Goal: Information Seeking & Learning: Learn about a topic

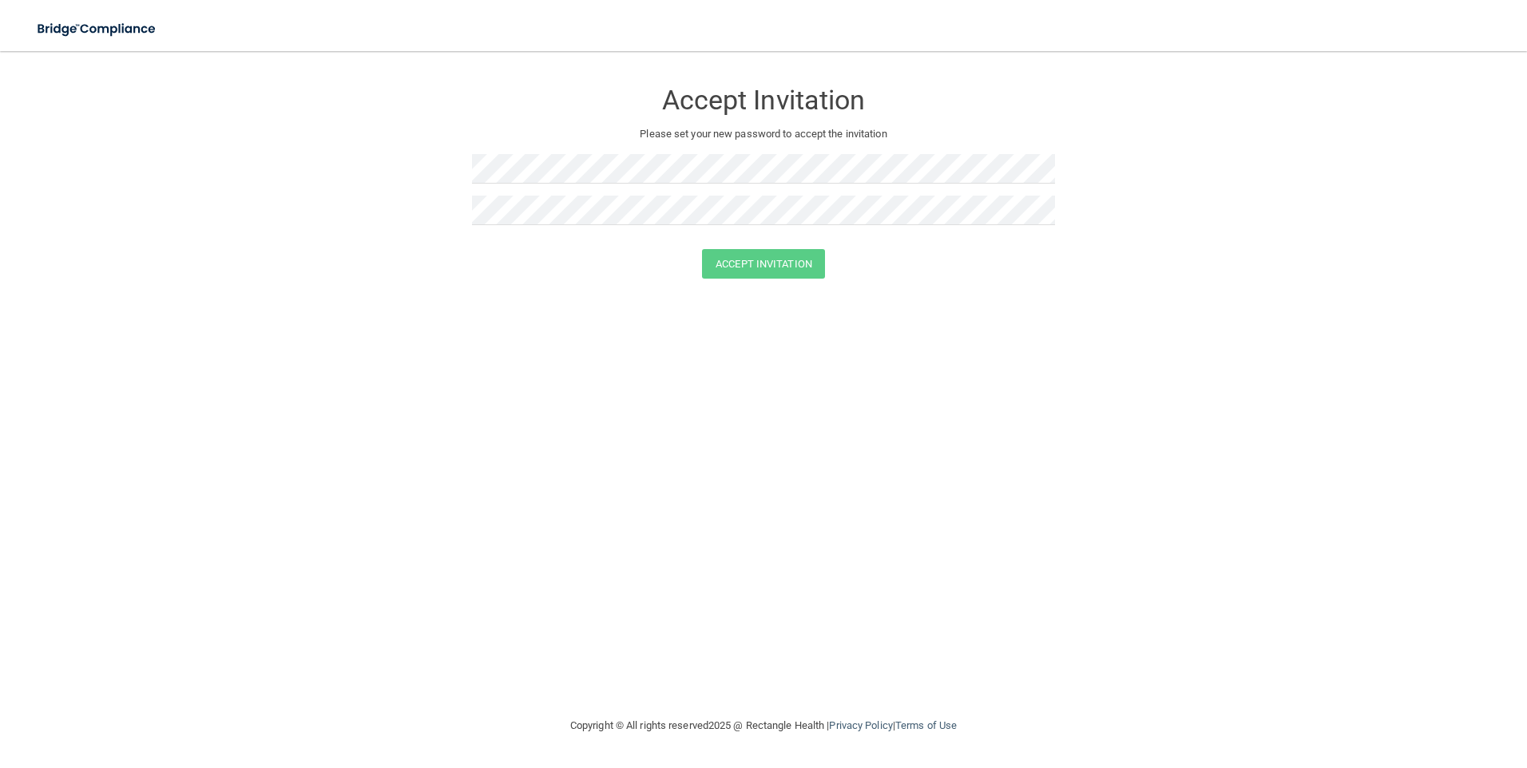
click at [1402, 152] on form "Accept Invitation Please set your new password to accept the invitation Accept …" at bounding box center [763, 182] width 1463 height 231
click at [925, 350] on div "Accept Invitation Please set your new password to accept the invitation Accept …" at bounding box center [763, 383] width 1463 height 633
click at [1138, 390] on div "Accept Invitation Please set your new password to accept the invitation Accept …" at bounding box center [763, 383] width 1463 height 633
click at [1045, 672] on div "Accept Invitation Please set your new password to accept the invitation Accept …" at bounding box center [763, 383] width 1463 height 633
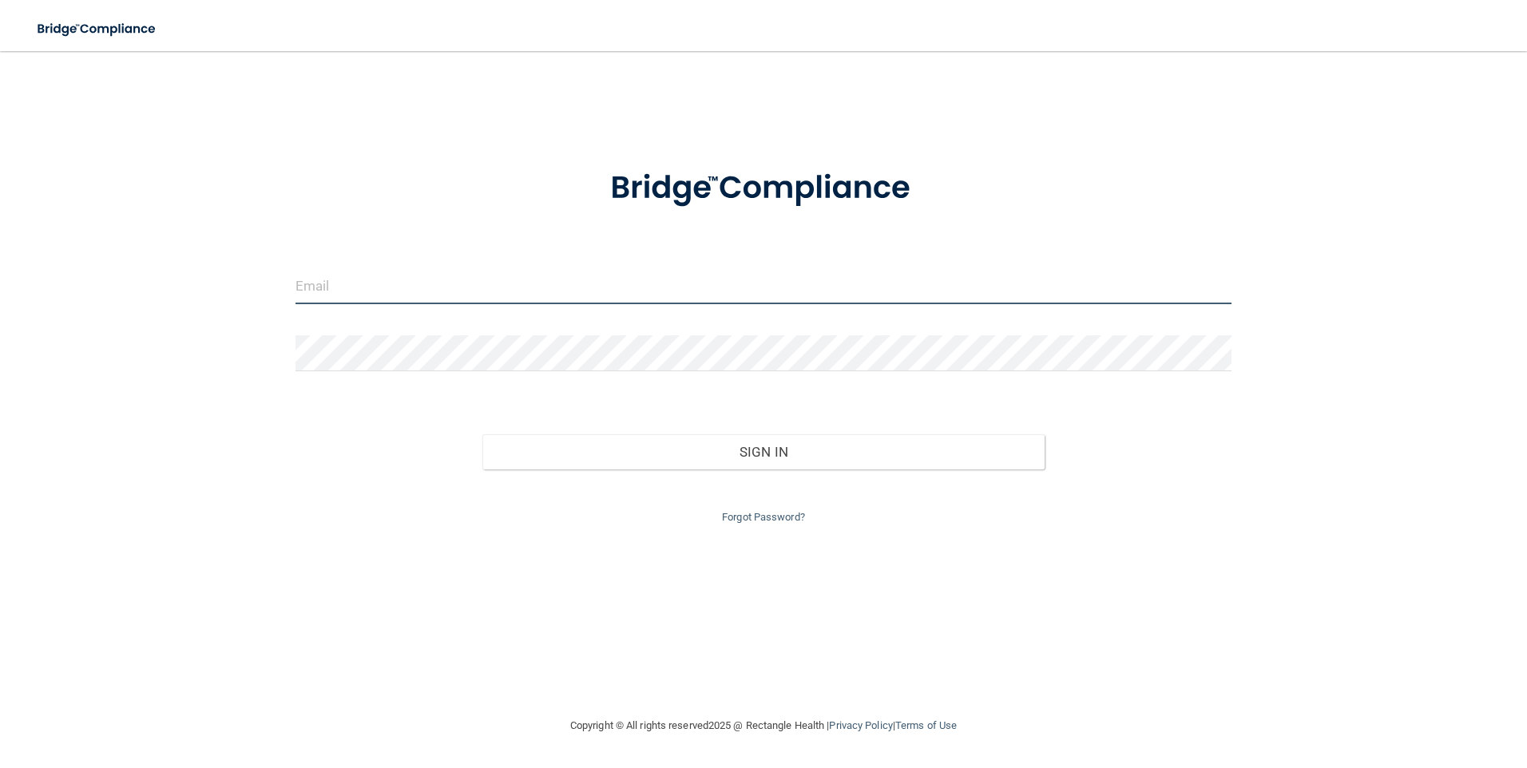
click at [505, 285] on input "email" at bounding box center [763, 286] width 937 height 36
type input "[EMAIL_ADDRESS][DOMAIN_NAME]"
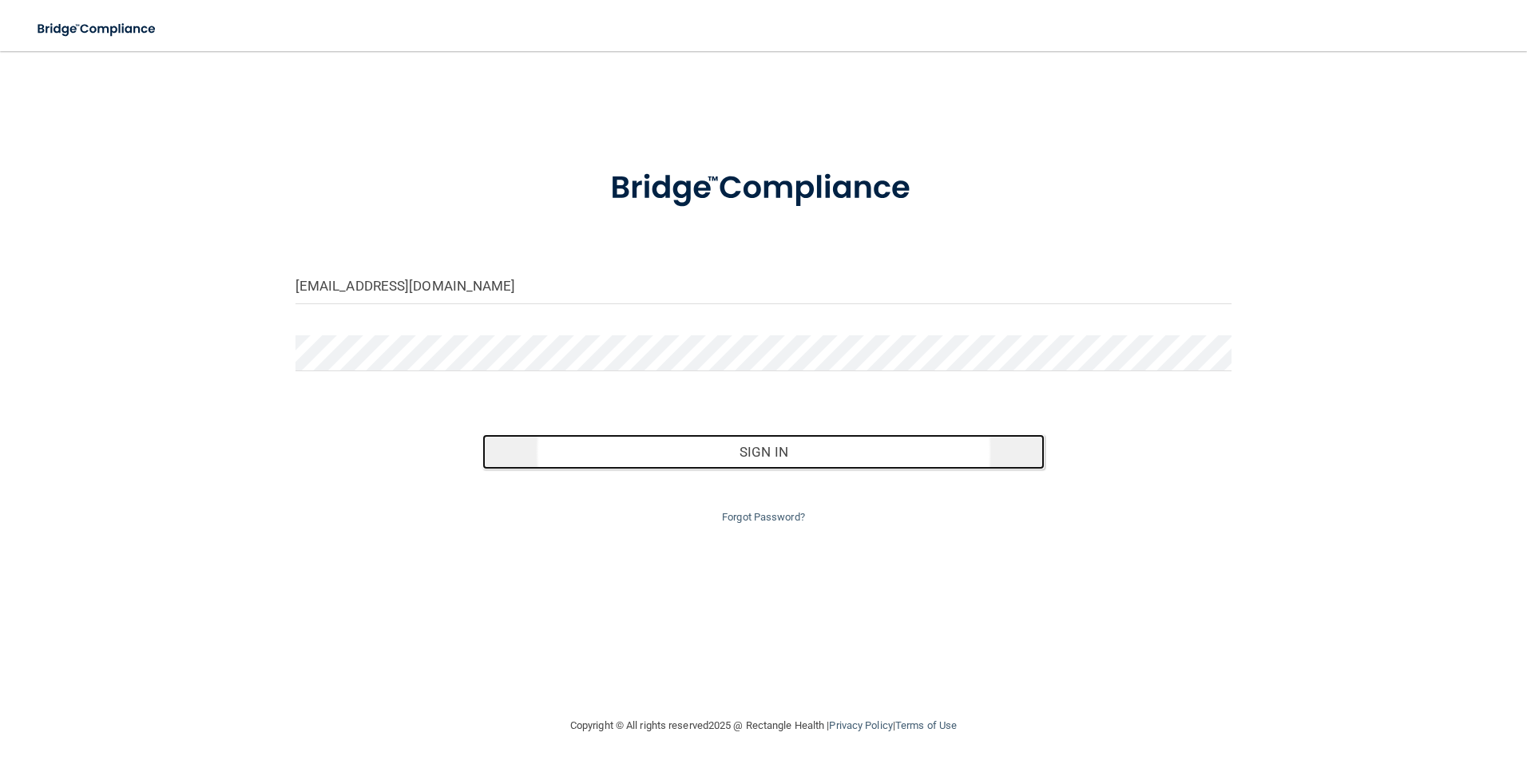
click at [689, 452] on button "Sign In" at bounding box center [763, 451] width 562 height 35
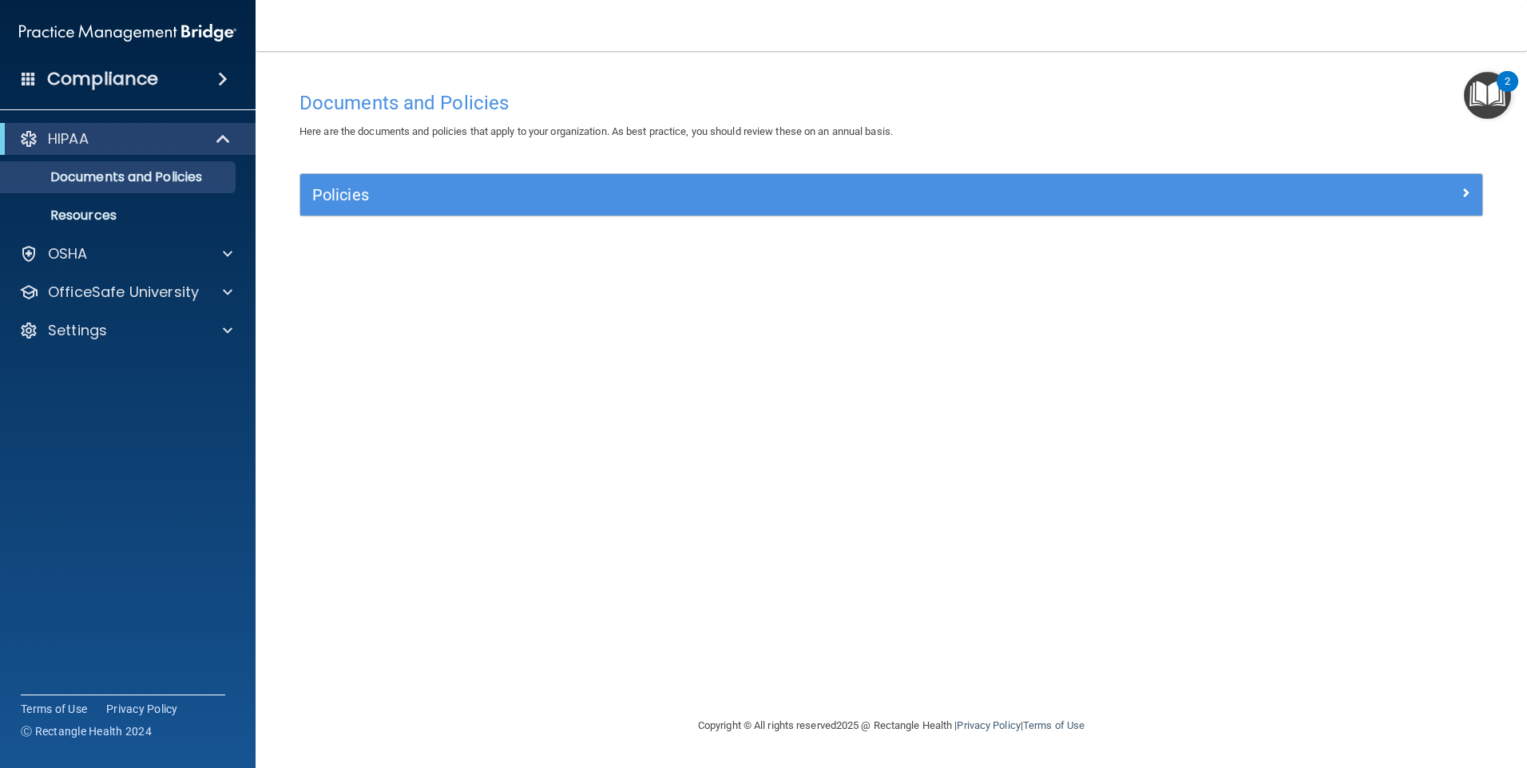
click at [1025, 269] on div "Documents and Policies Here are the documents and policies that apply to your o…" at bounding box center [890, 399] width 1207 height 633
click at [78, 176] on p "Documents and Policies" at bounding box center [119, 177] width 218 height 16
click at [93, 208] on p "Resources" at bounding box center [119, 216] width 218 height 16
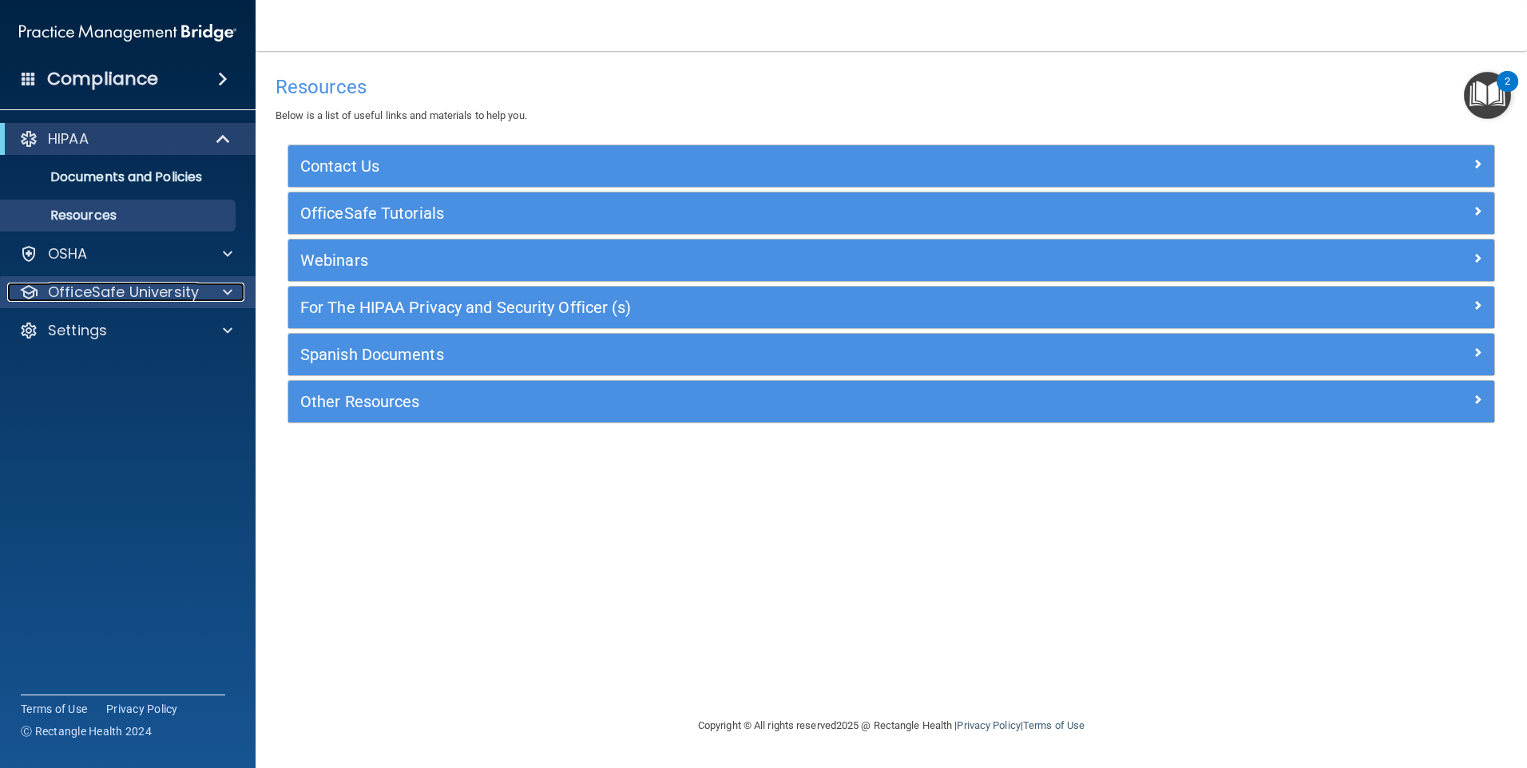
click at [81, 295] on p "OfficeSafe University" at bounding box center [123, 292] width 151 height 19
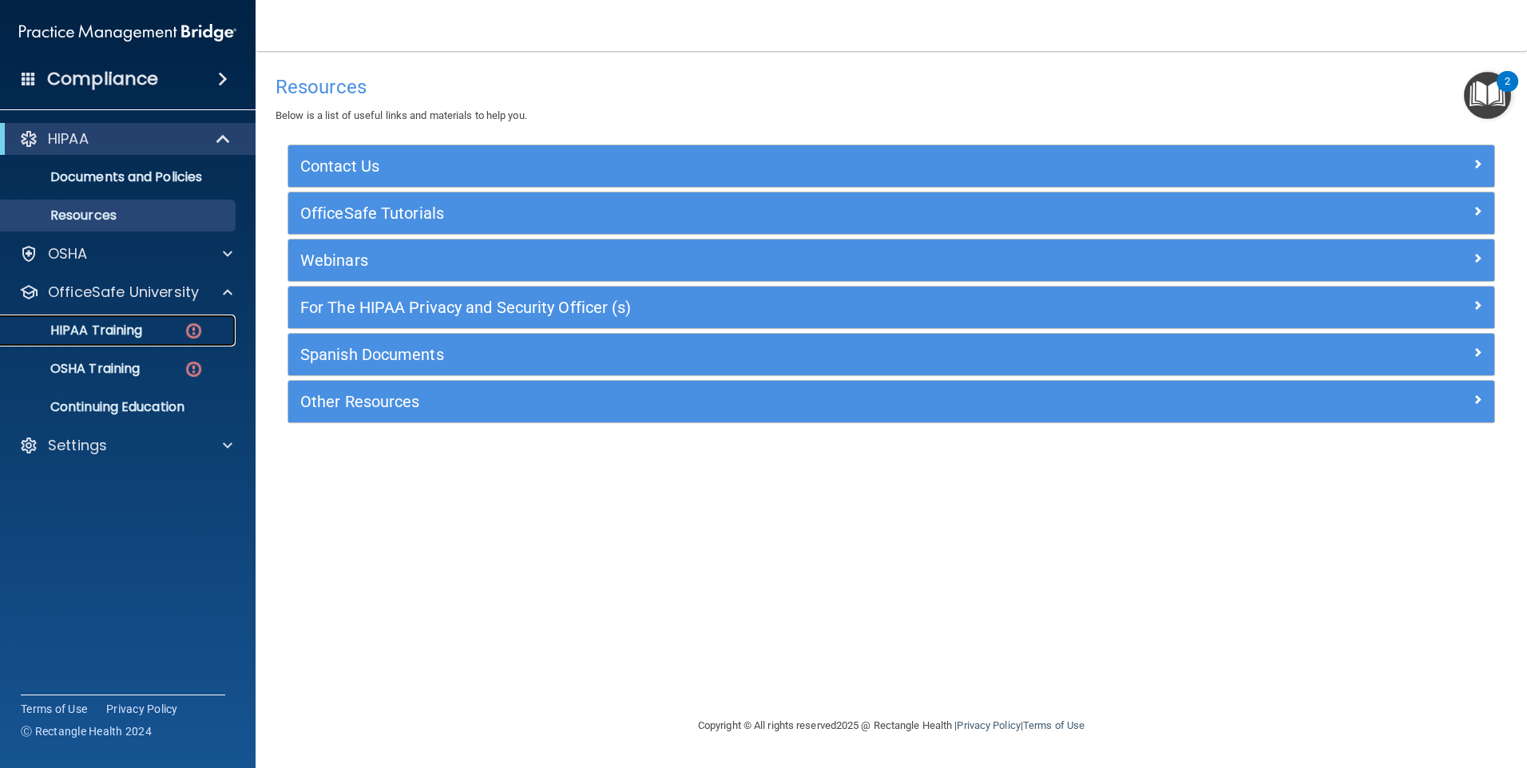
click at [106, 324] on p "HIPAA Training" at bounding box center [76, 331] width 132 height 16
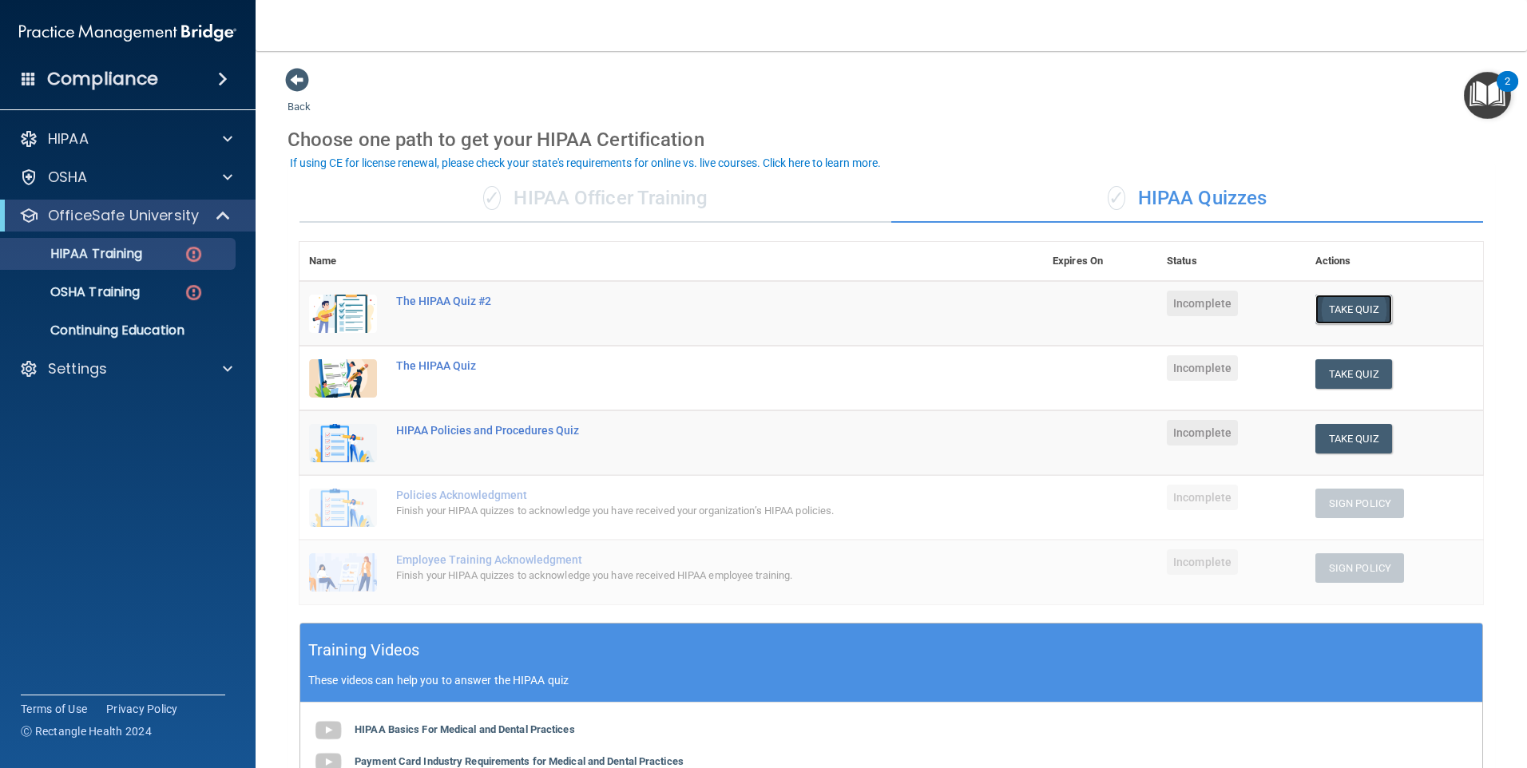
click at [1326, 313] on button "Take Quiz" at bounding box center [1353, 310] width 77 height 30
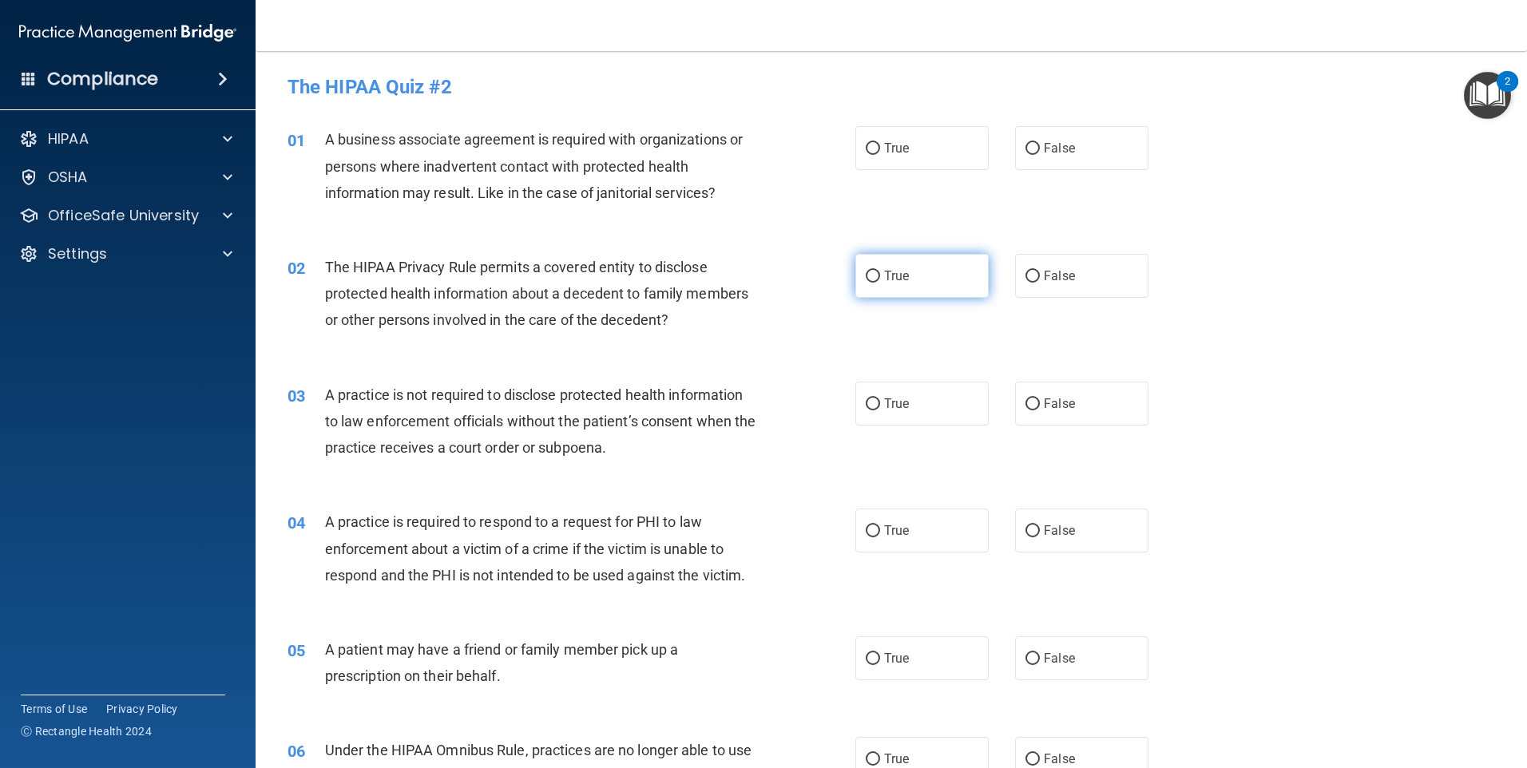
click at [923, 290] on label "True" at bounding box center [921, 276] width 133 height 44
click at [880, 283] on input "True" at bounding box center [873, 277] width 14 height 12
radio input "true"
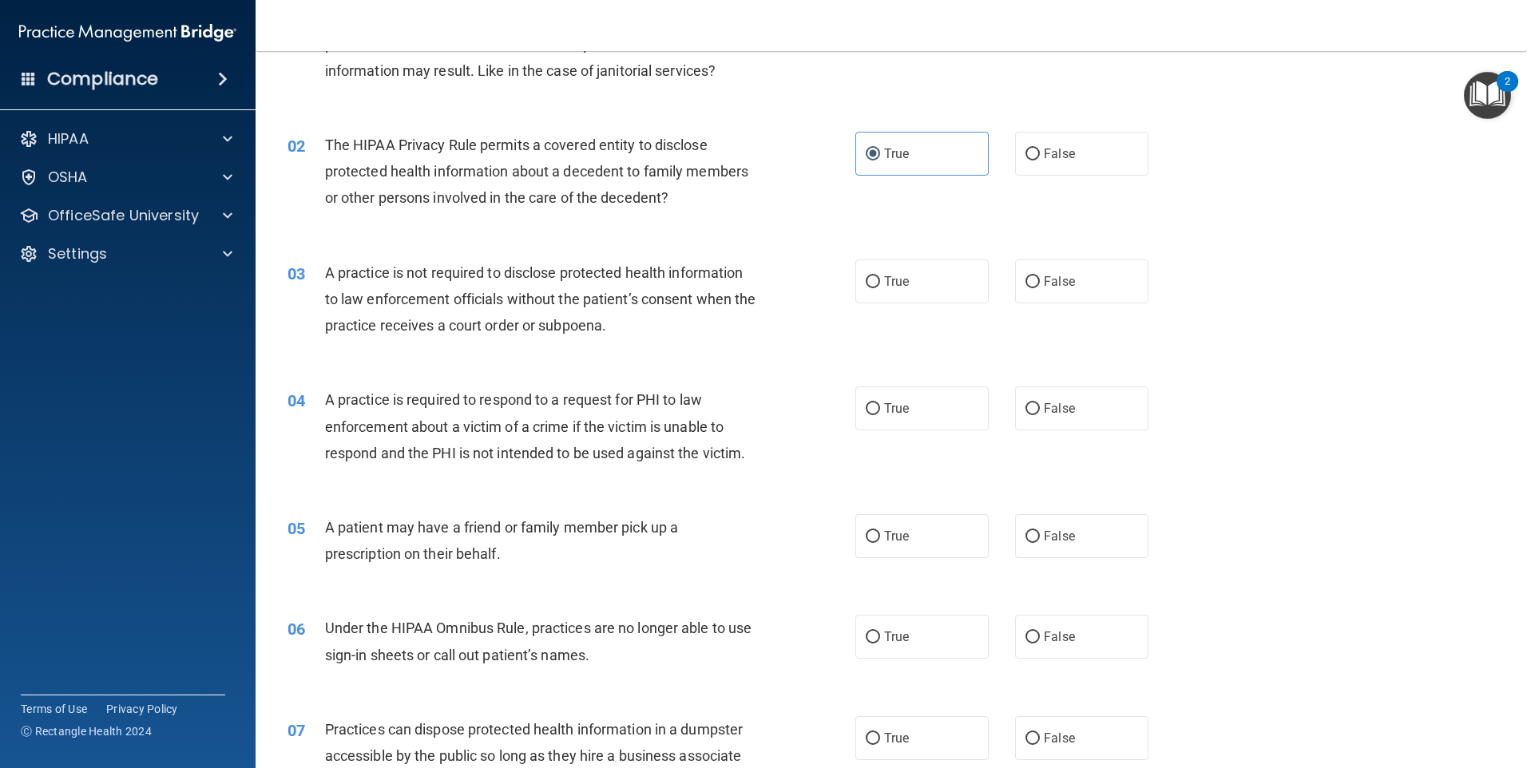
scroll to position [160, 0]
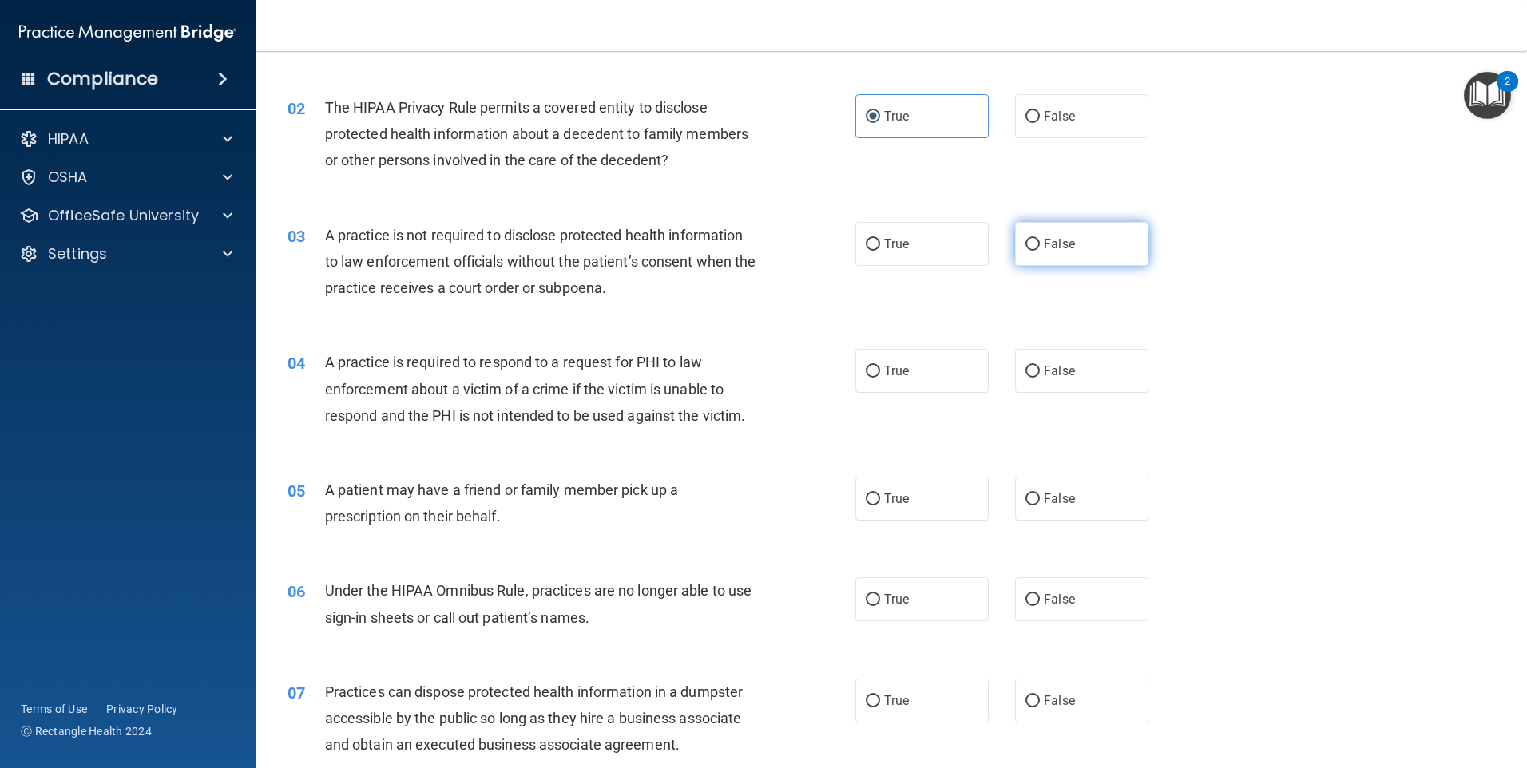
click at [1044, 240] on span "False" at bounding box center [1059, 243] width 31 height 15
click at [1040, 240] on input "False" at bounding box center [1032, 245] width 14 height 12
radio input "true"
click at [1026, 501] on input "False" at bounding box center [1032, 499] width 14 height 12
radio input "true"
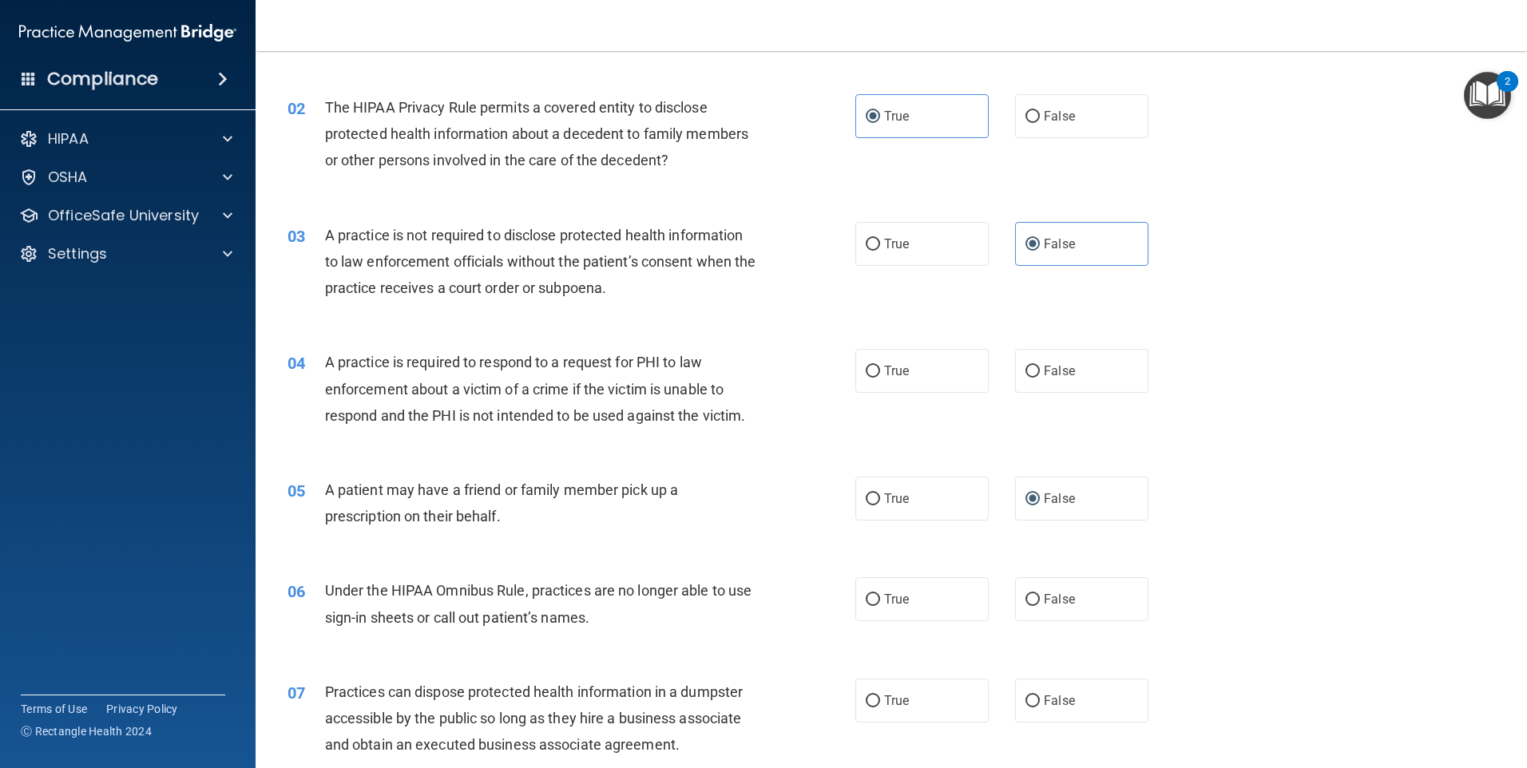
scroll to position [0, 0]
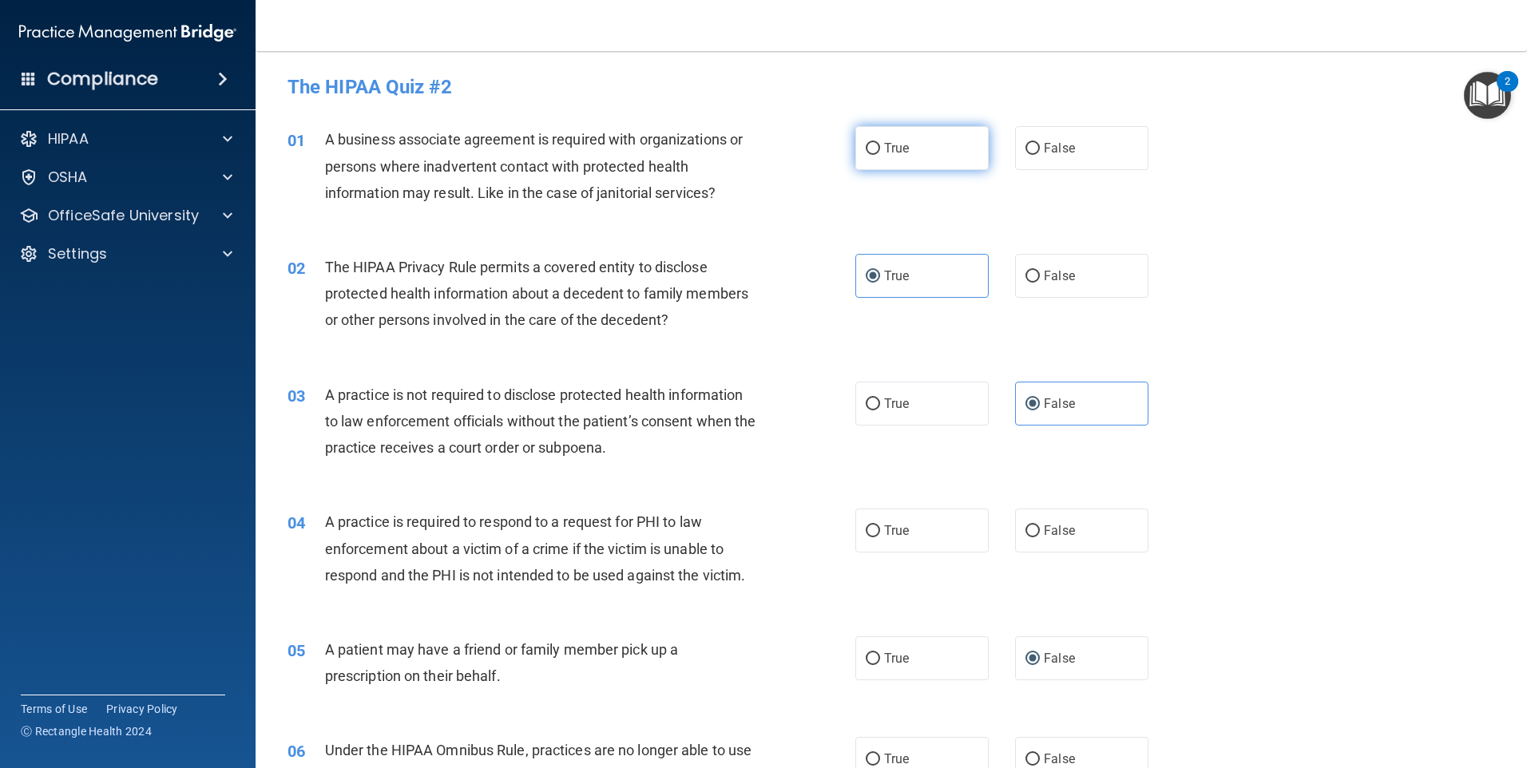
click at [870, 145] on input "True" at bounding box center [873, 149] width 14 height 12
radio input "true"
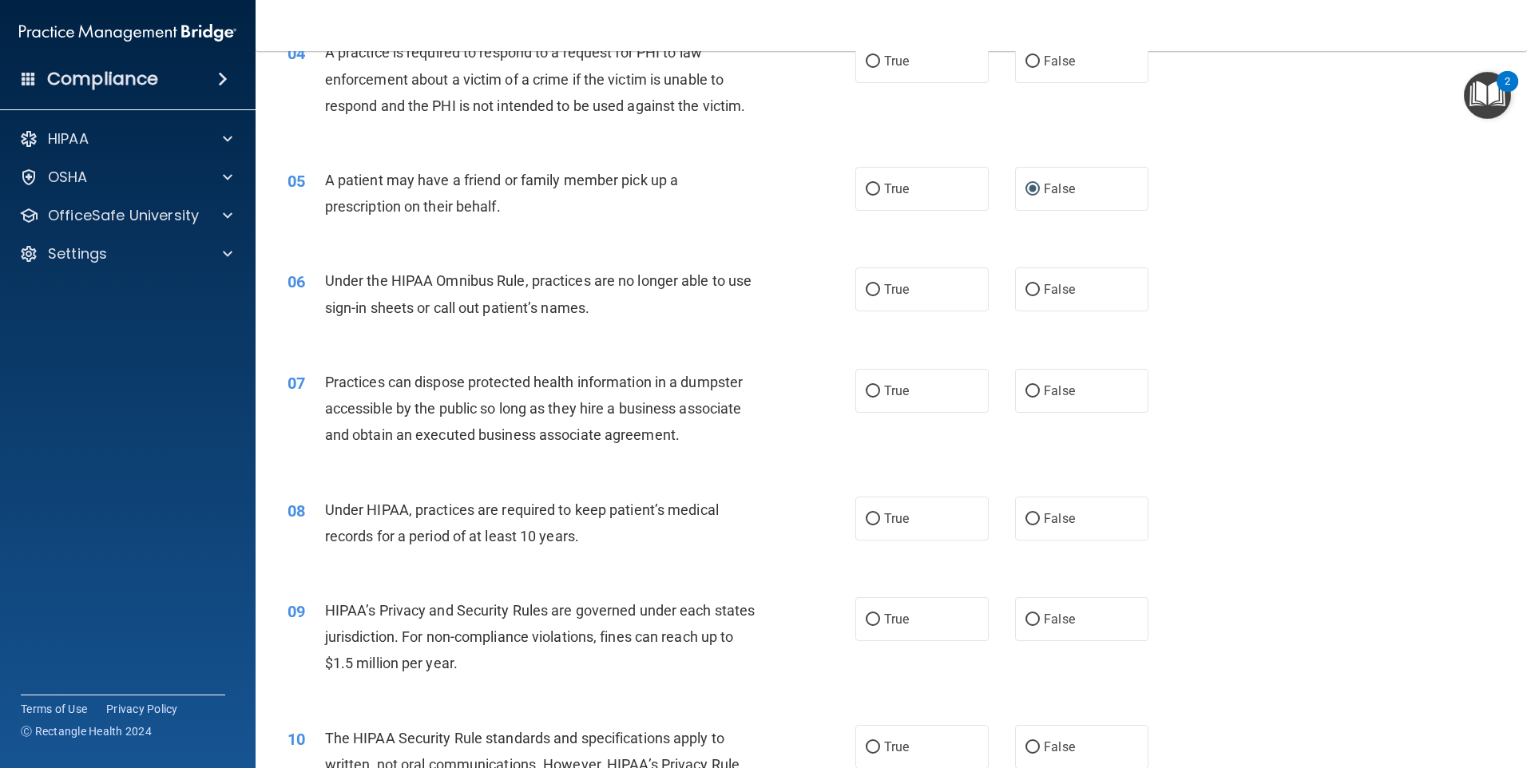
scroll to position [479, 0]
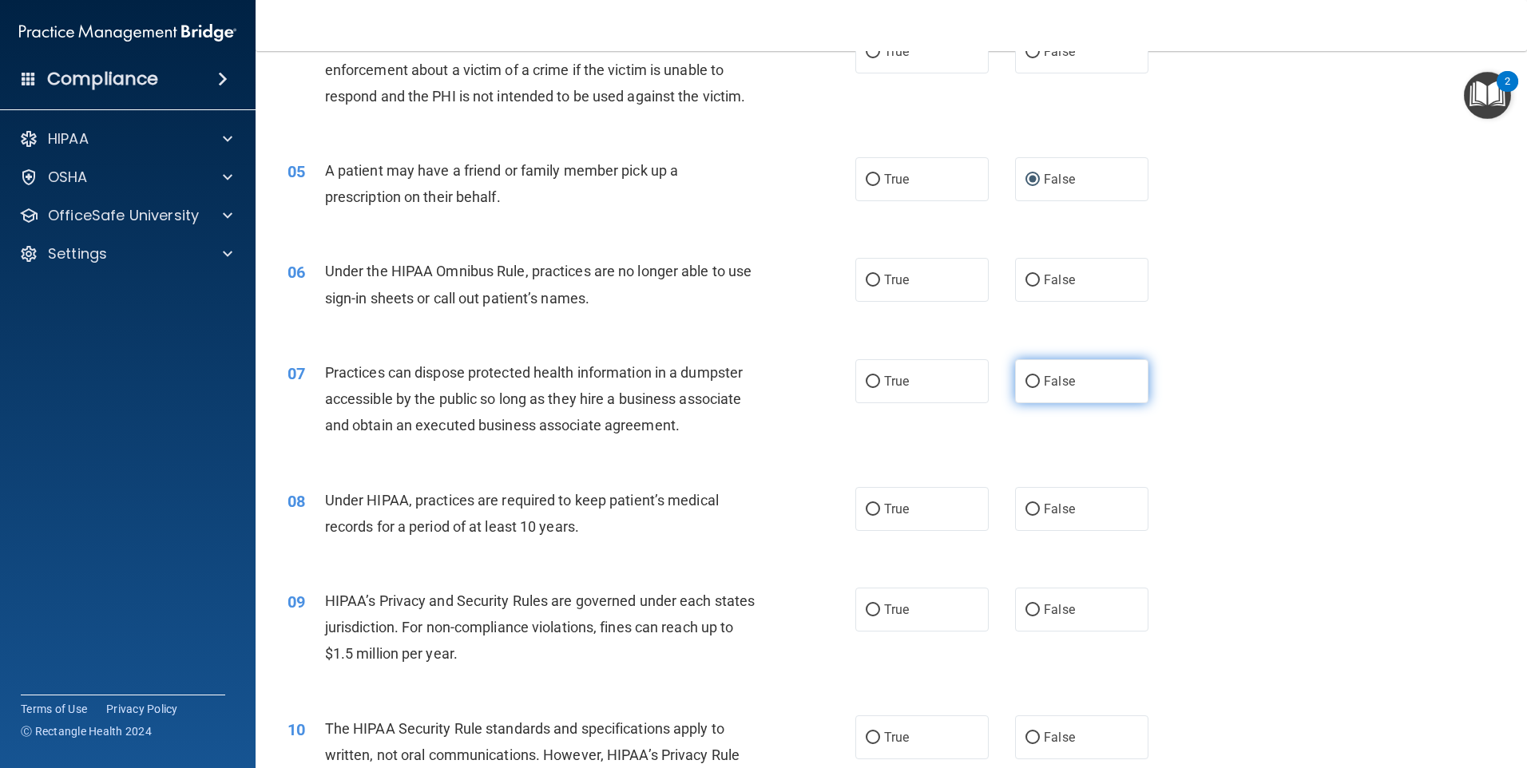
click at [1034, 379] on label "False" at bounding box center [1081, 381] width 133 height 44
click at [1034, 379] on input "False" at bounding box center [1032, 382] width 14 height 12
radio input "true"
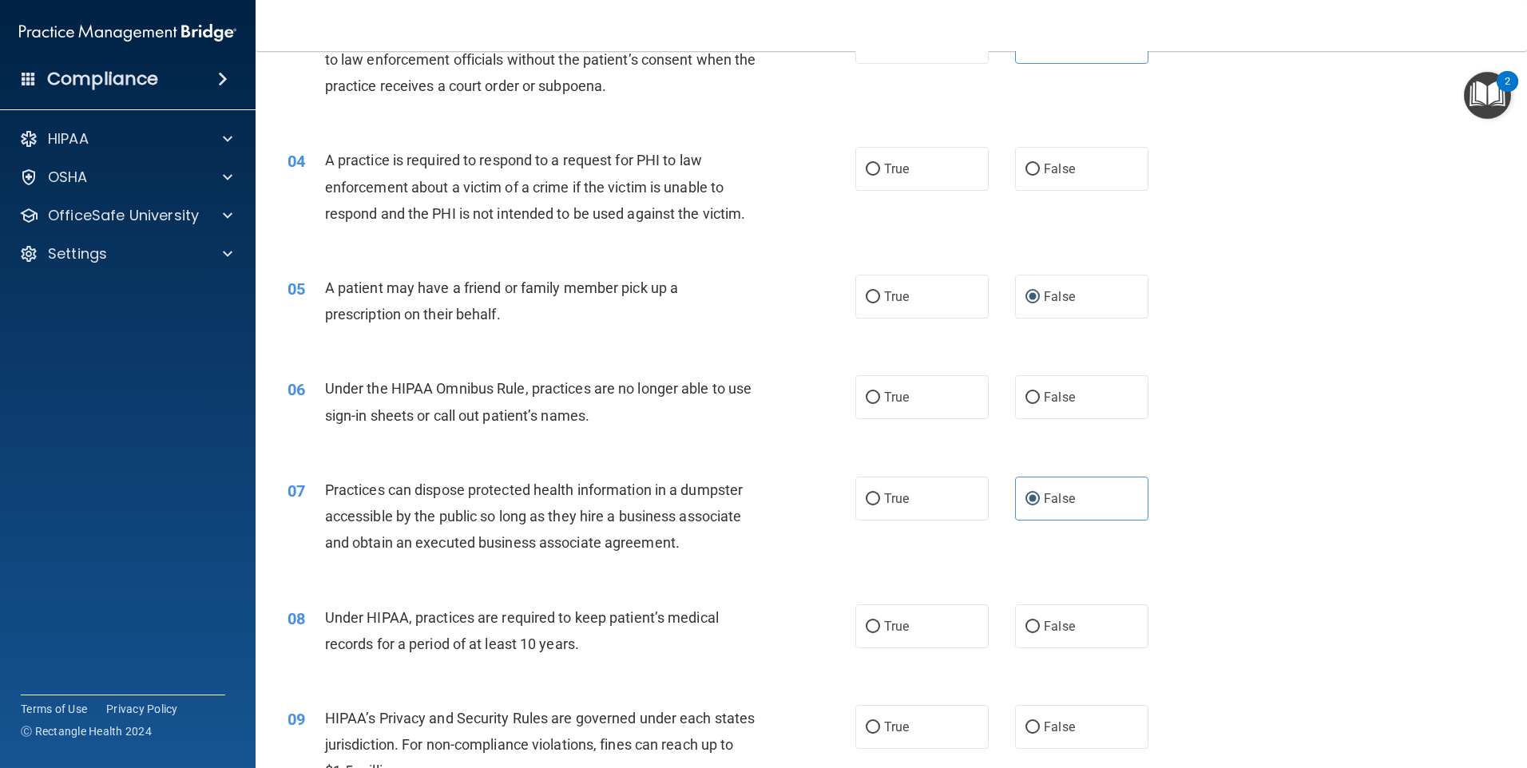
scroll to position [240, 0]
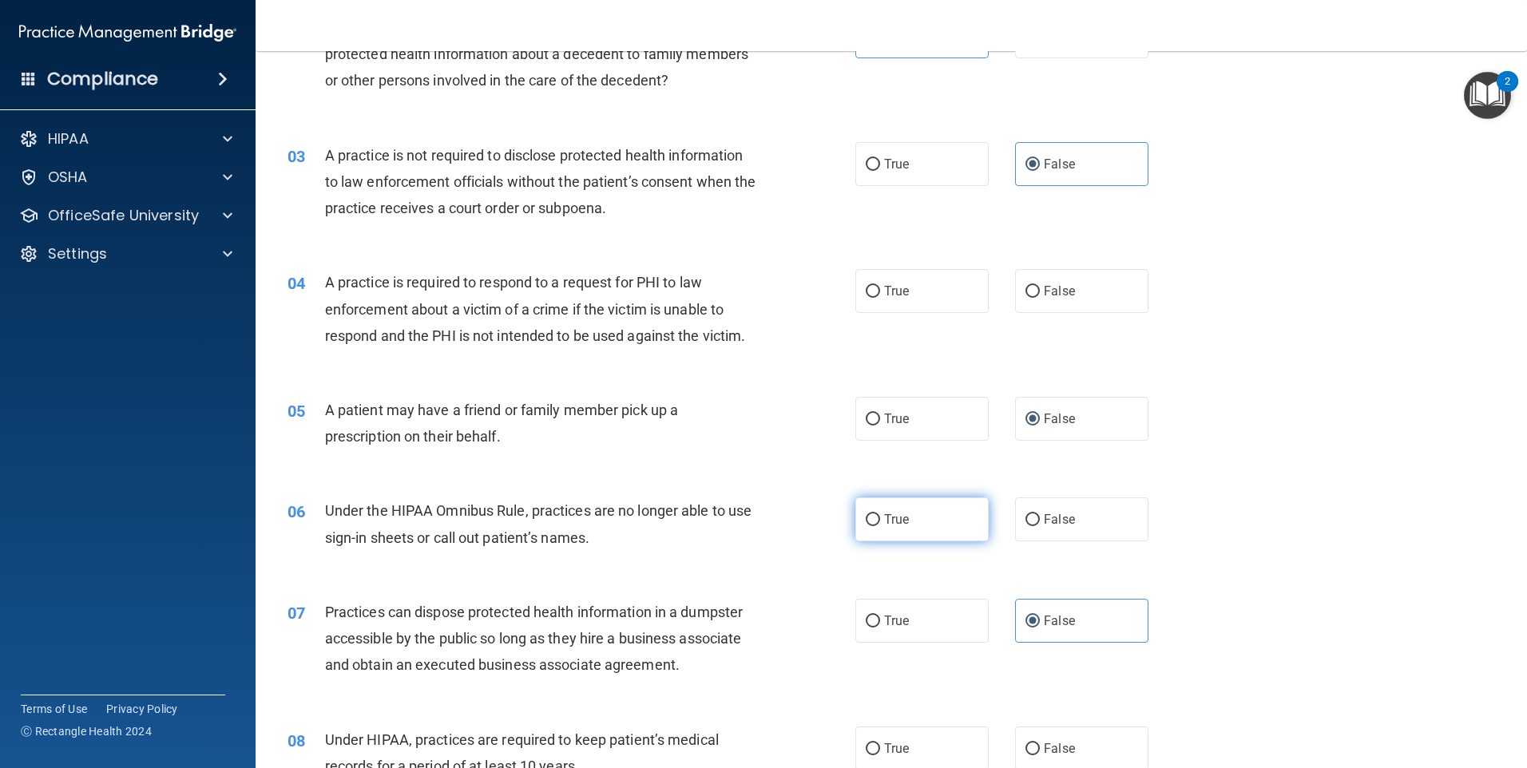
click at [889, 521] on span "True" at bounding box center [896, 519] width 25 height 15
click at [880, 521] on input "True" at bounding box center [873, 520] width 14 height 12
radio input "true"
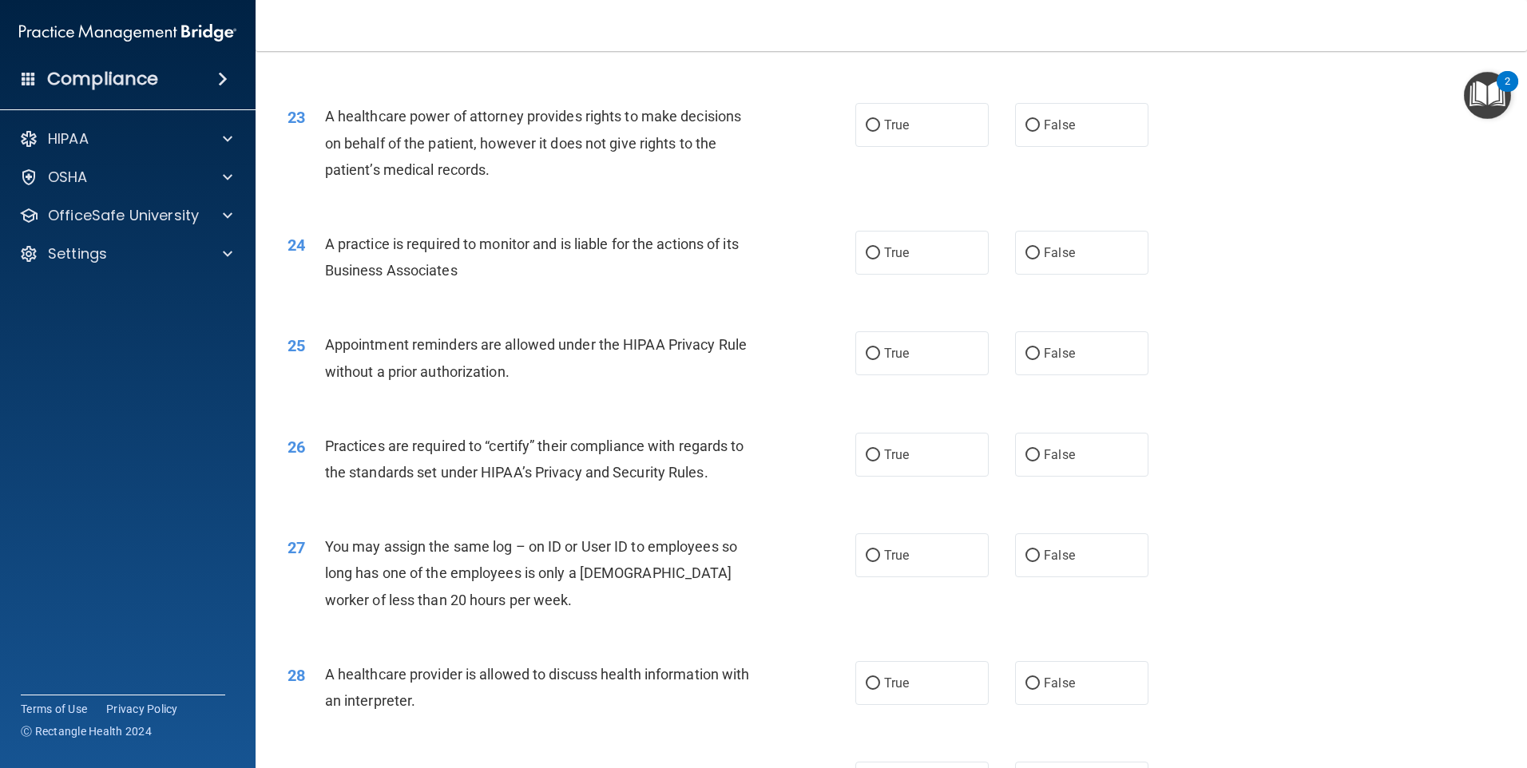
scroll to position [2630, 0]
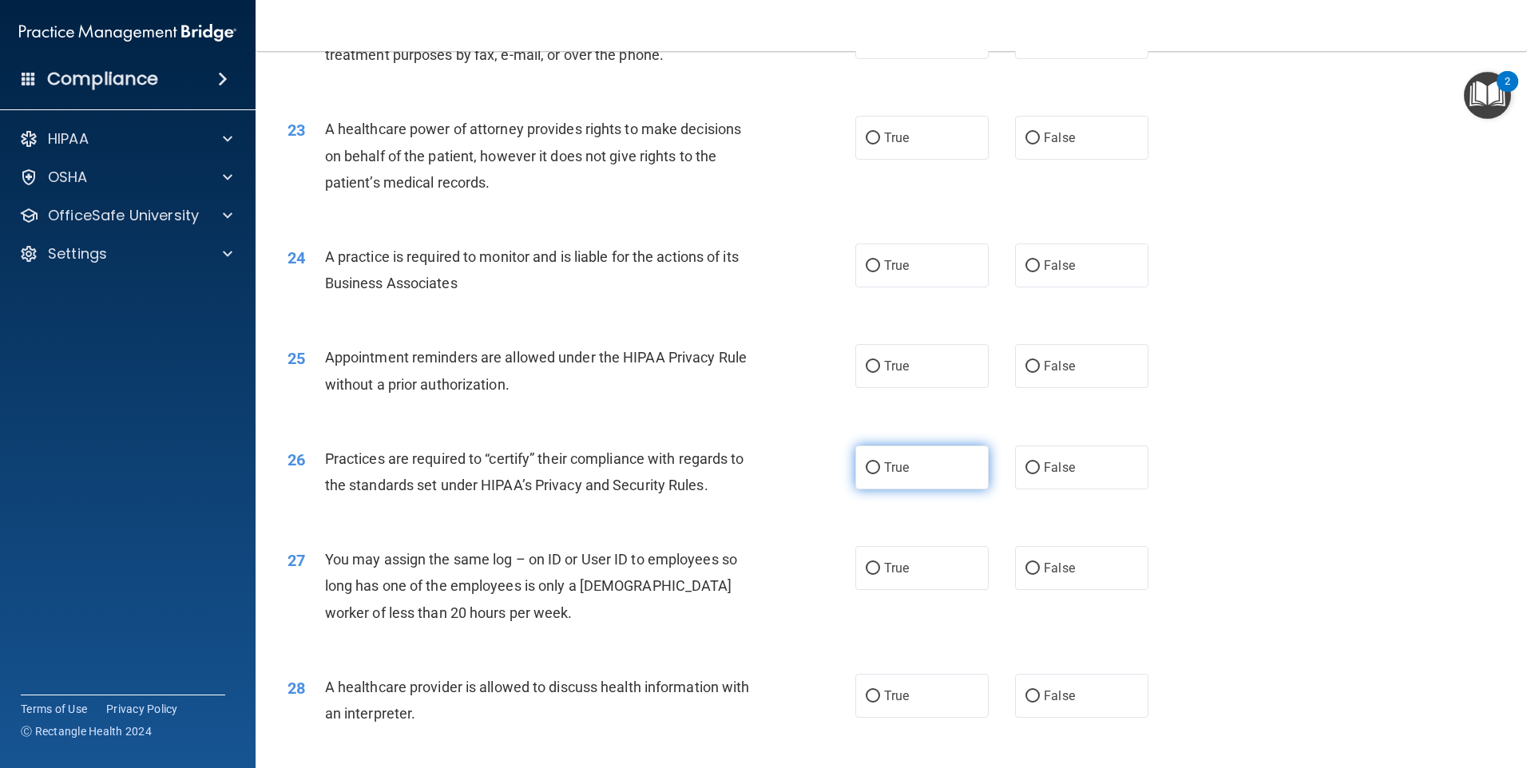
click at [870, 469] on input "True" at bounding box center [873, 468] width 14 height 12
radio input "true"
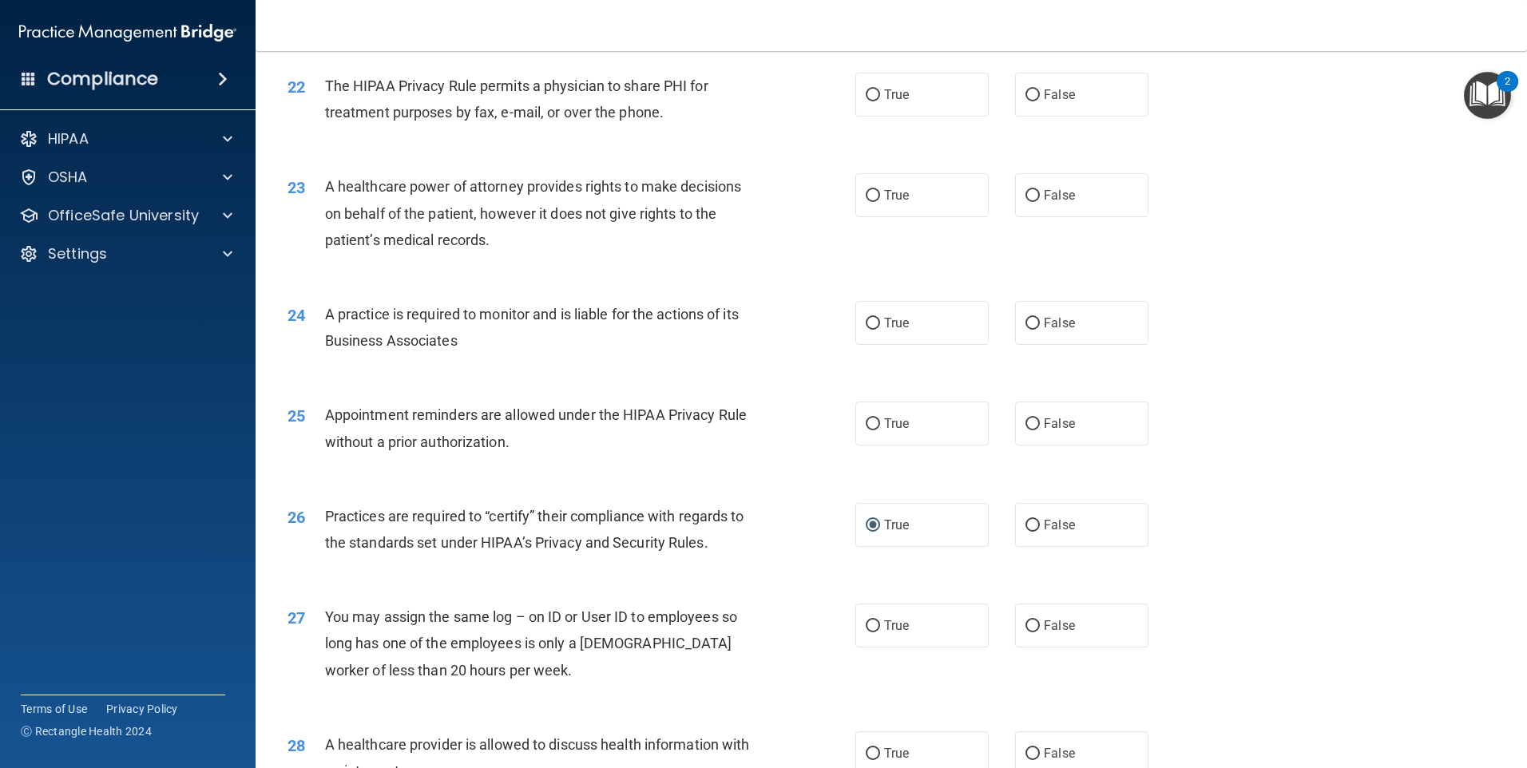
scroll to position [2470, 0]
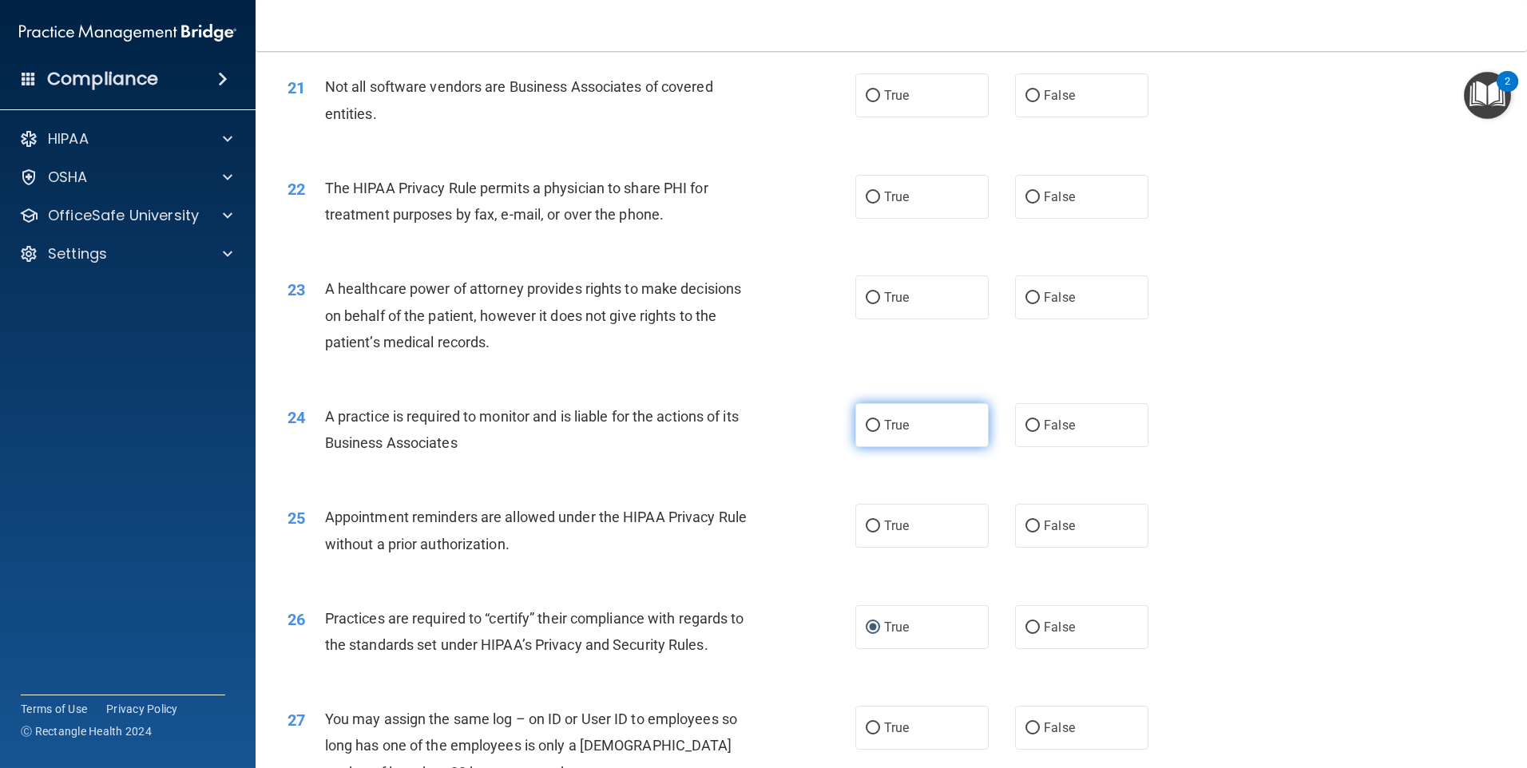
click at [884, 426] on span "True" at bounding box center [896, 425] width 25 height 15
click at [880, 426] on input "True" at bounding box center [873, 426] width 14 height 12
radio input "true"
click at [874, 297] on input "True" at bounding box center [873, 298] width 14 height 12
radio input "true"
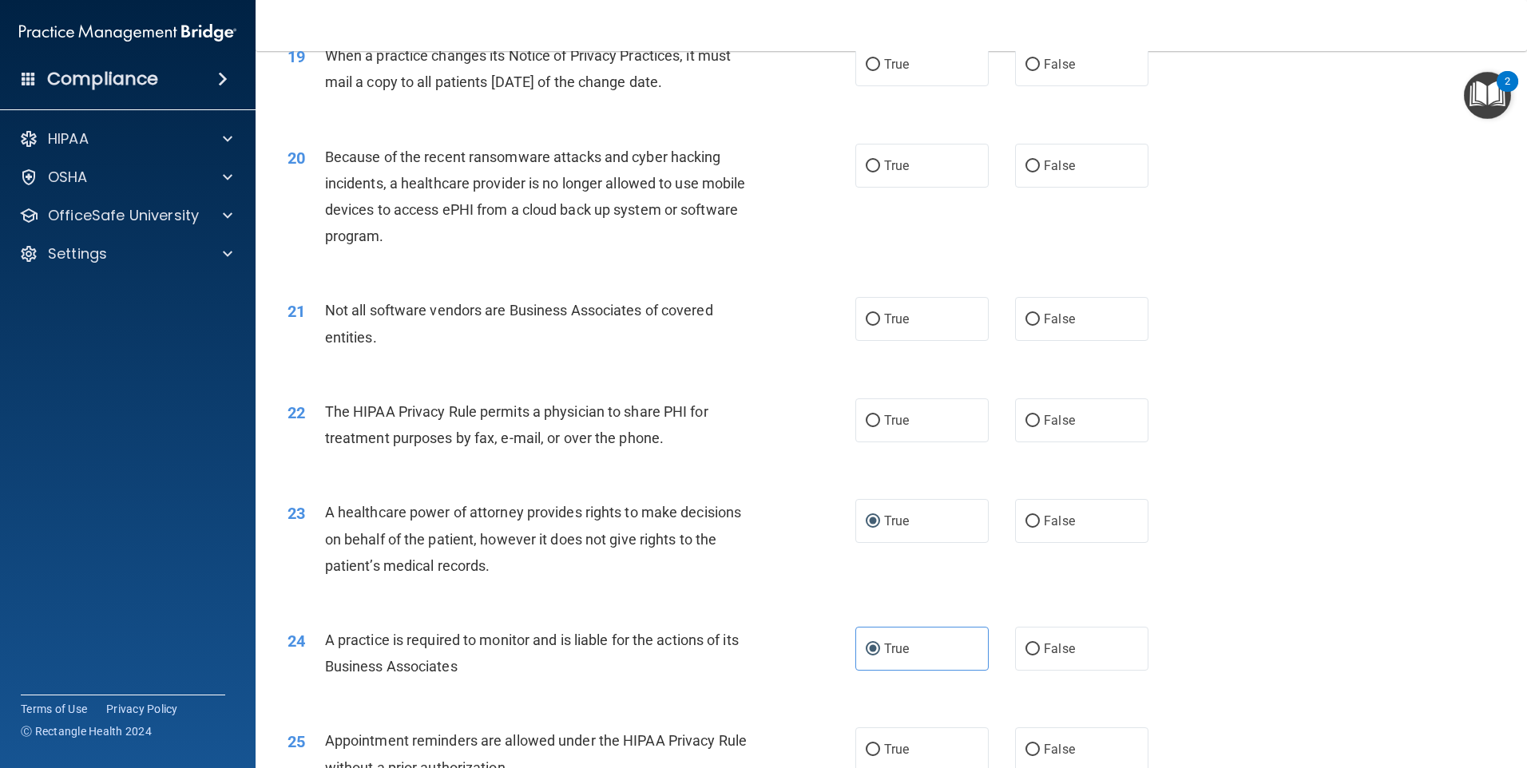
scroll to position [2230, 0]
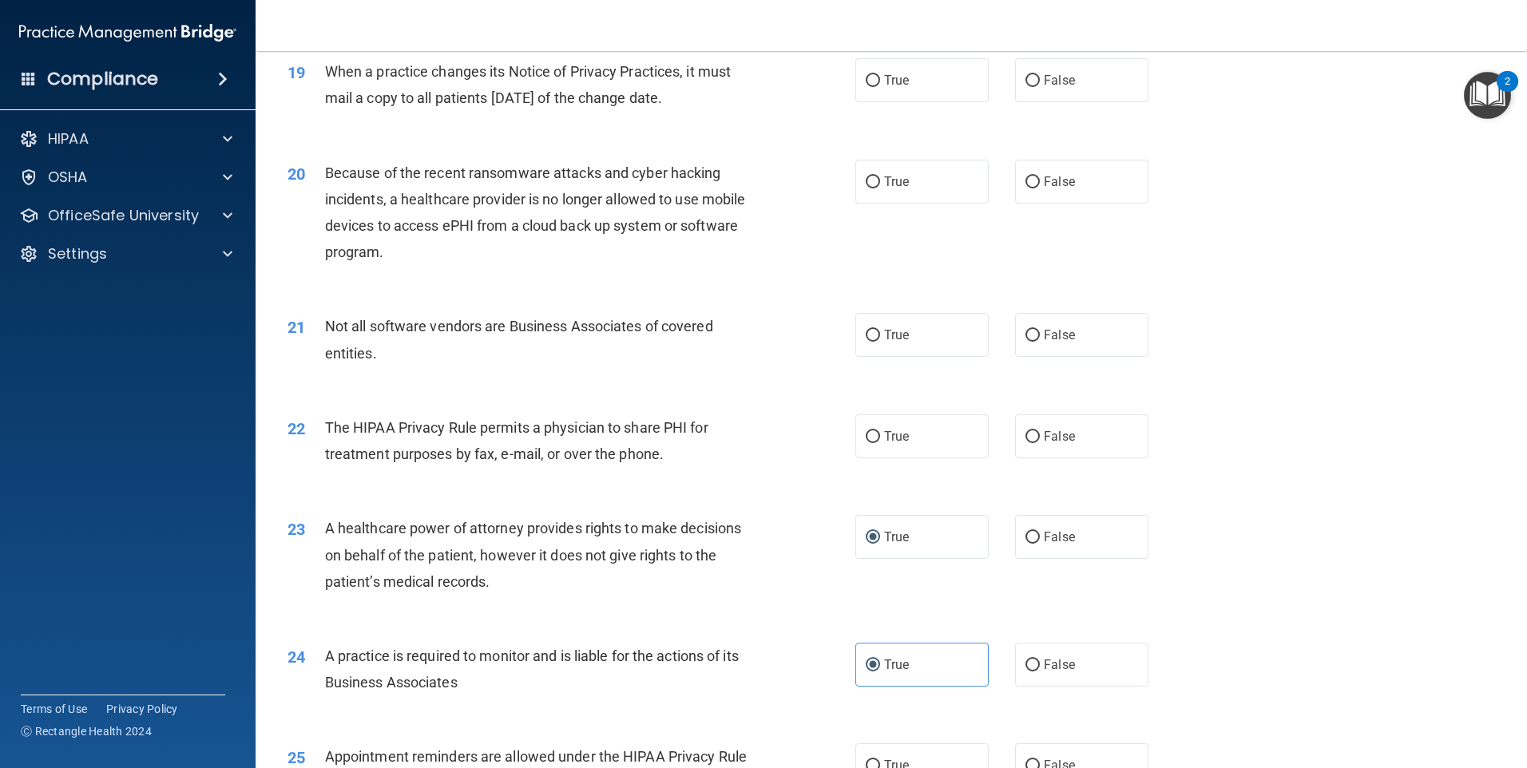
drag, startPoint x: 871, startPoint y: 336, endPoint x: 830, endPoint y: 334, distance: 41.6
click at [872, 335] on input "True" at bounding box center [873, 336] width 14 height 12
radio input "true"
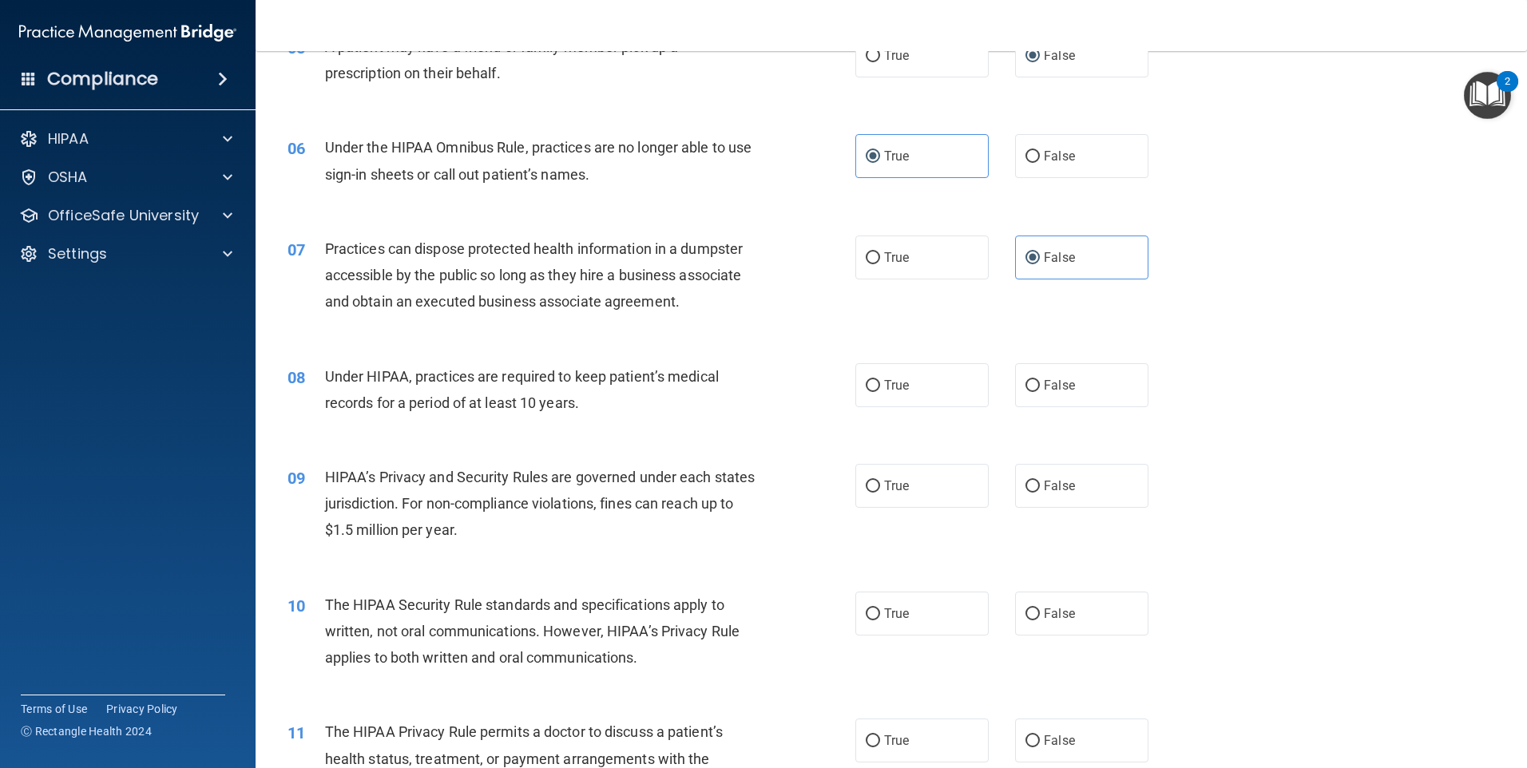
scroll to position [793, 0]
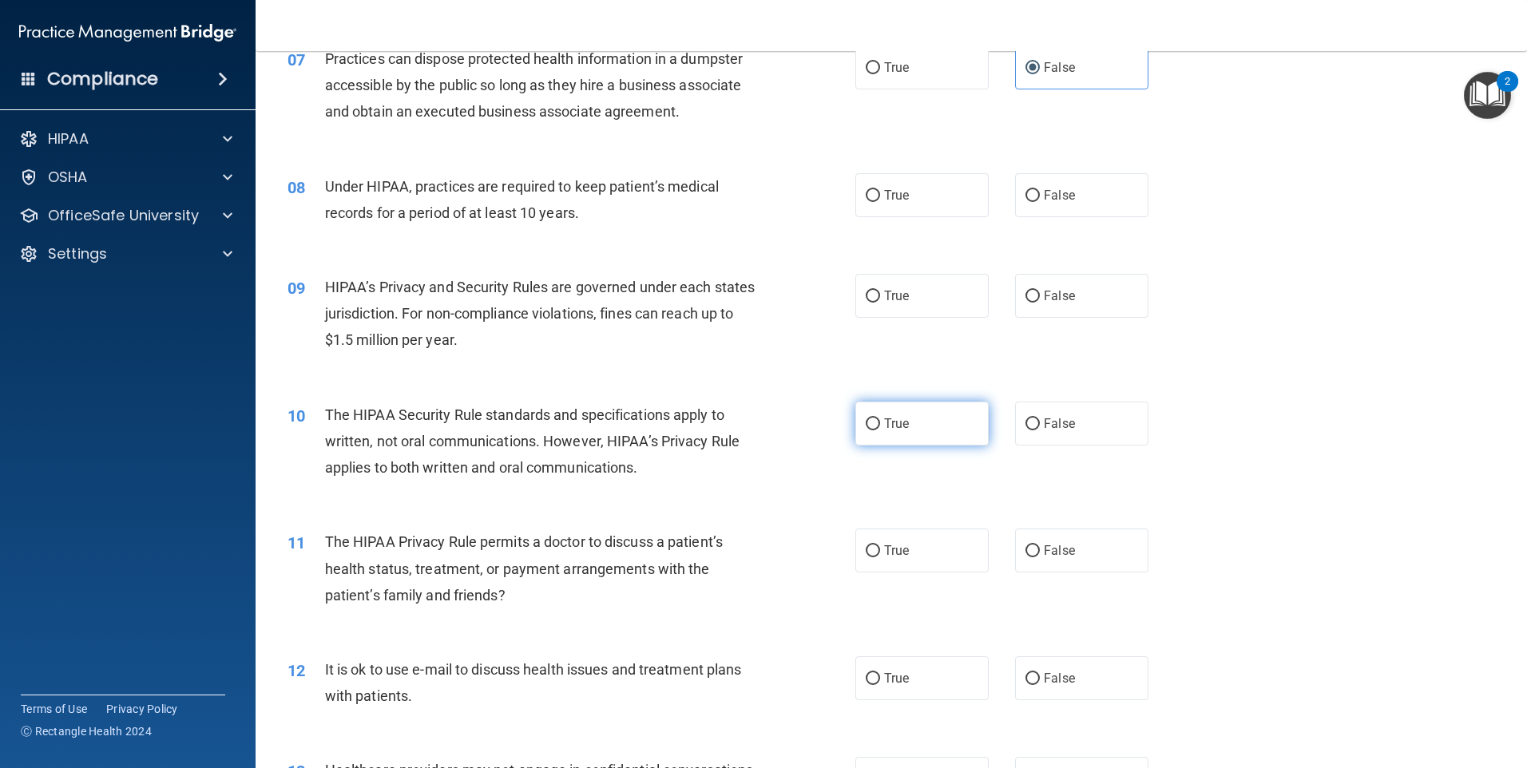
click at [884, 422] on span "True" at bounding box center [896, 423] width 25 height 15
click at [879, 422] on input "True" at bounding box center [873, 424] width 14 height 12
radio input "true"
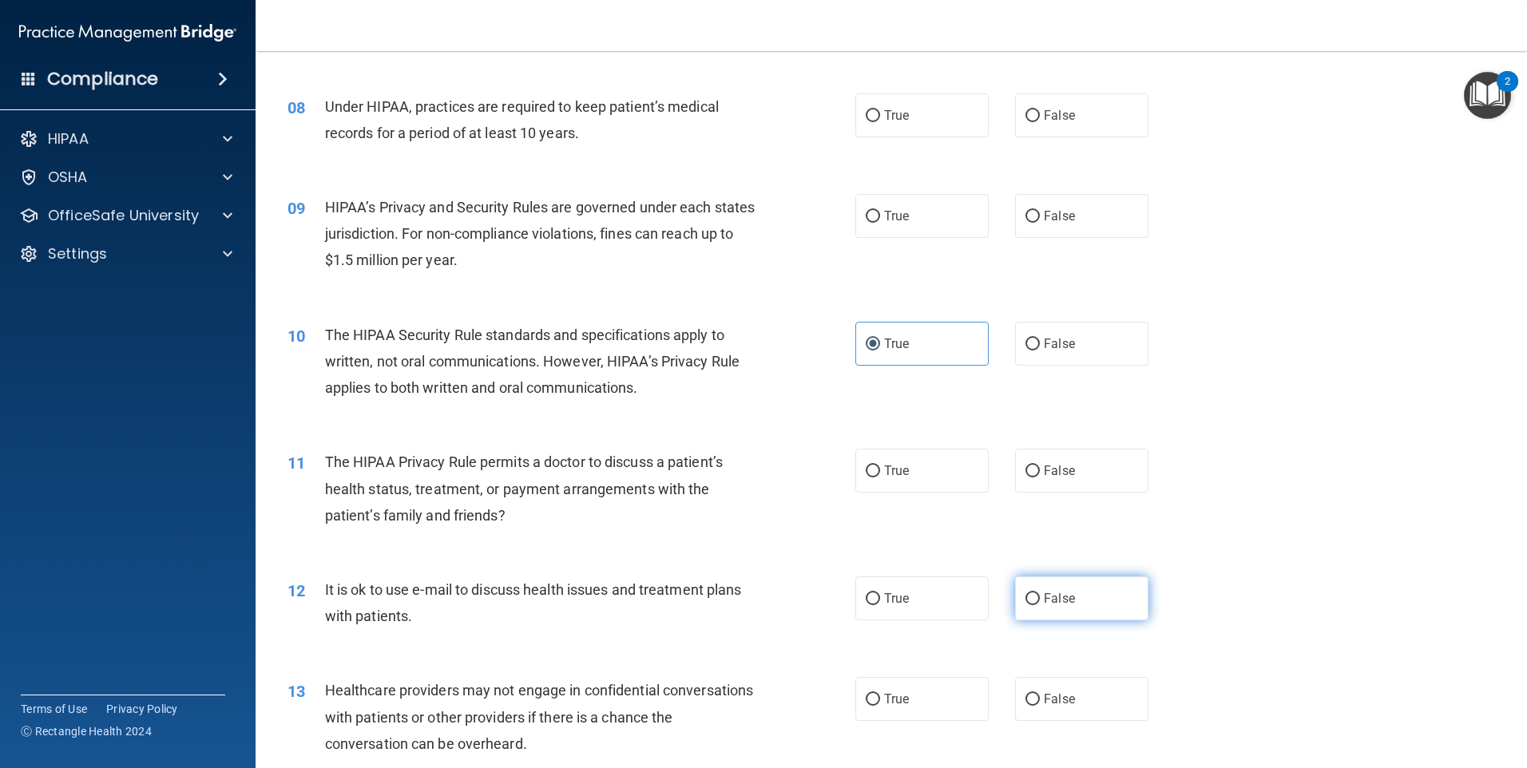
click at [1048, 603] on span "False" at bounding box center [1059, 598] width 31 height 15
click at [1040, 603] on input "False" at bounding box center [1032, 599] width 14 height 12
radio input "true"
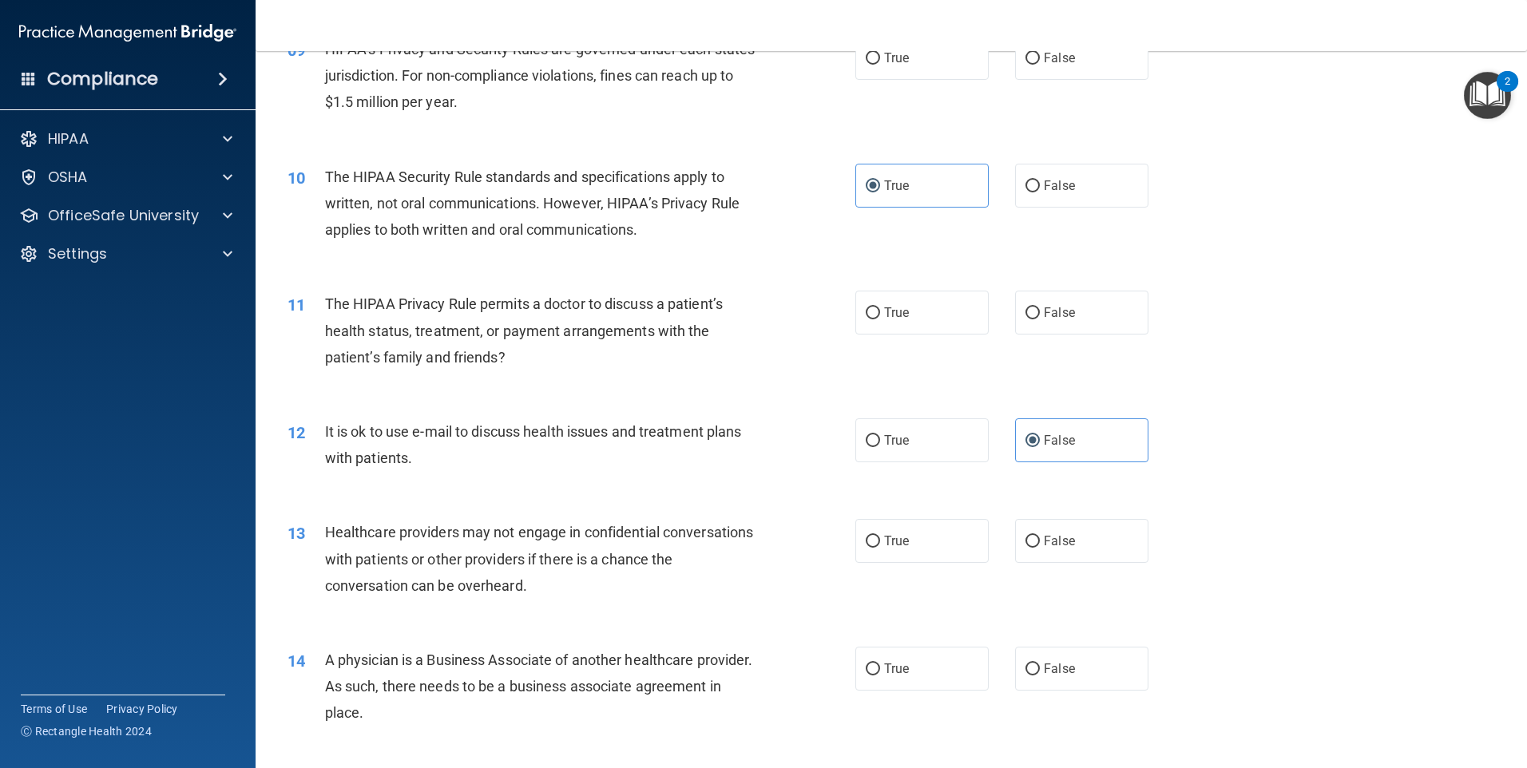
scroll to position [1032, 0]
click at [871, 536] on input "True" at bounding box center [873, 540] width 14 height 12
radio input "true"
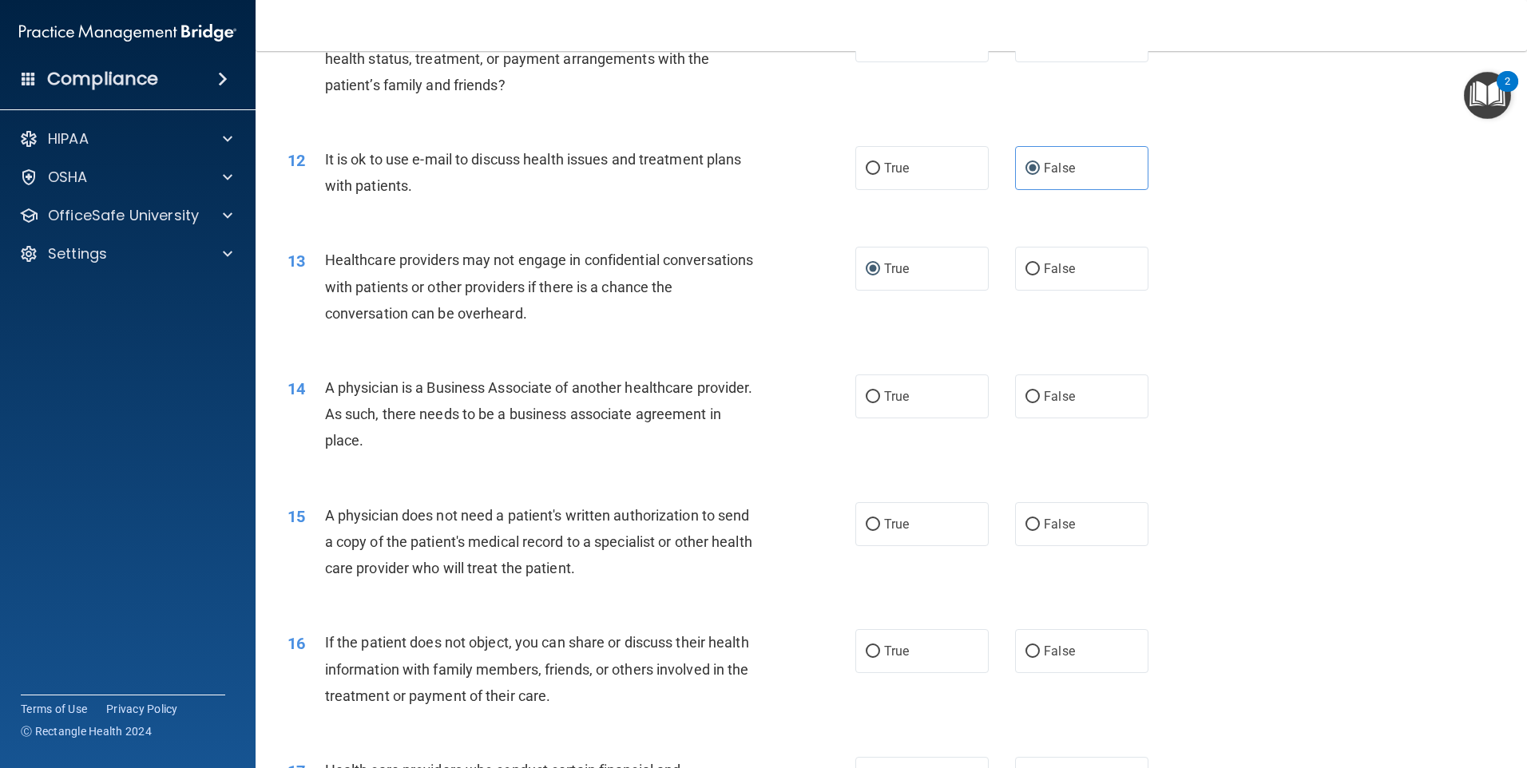
scroll to position [1432, 0]
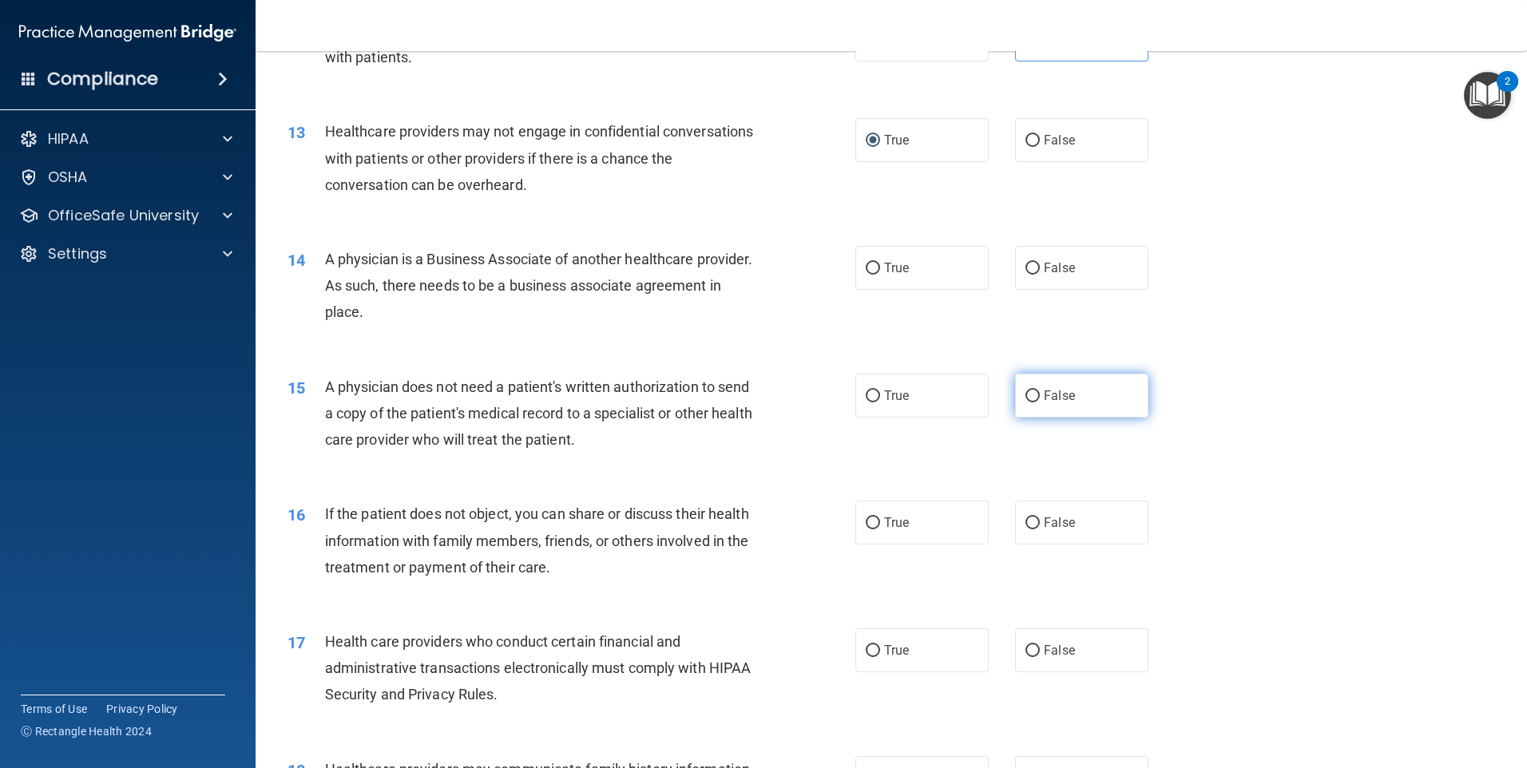
drag, startPoint x: 1039, startPoint y: 393, endPoint x: 1029, endPoint y: 394, distance: 9.6
click at [1044, 394] on span "False" at bounding box center [1059, 395] width 31 height 15
click at [1038, 394] on input "False" at bounding box center [1032, 396] width 14 height 12
radio input "true"
drag, startPoint x: 874, startPoint y: 523, endPoint x: 788, endPoint y: 563, distance: 94.3
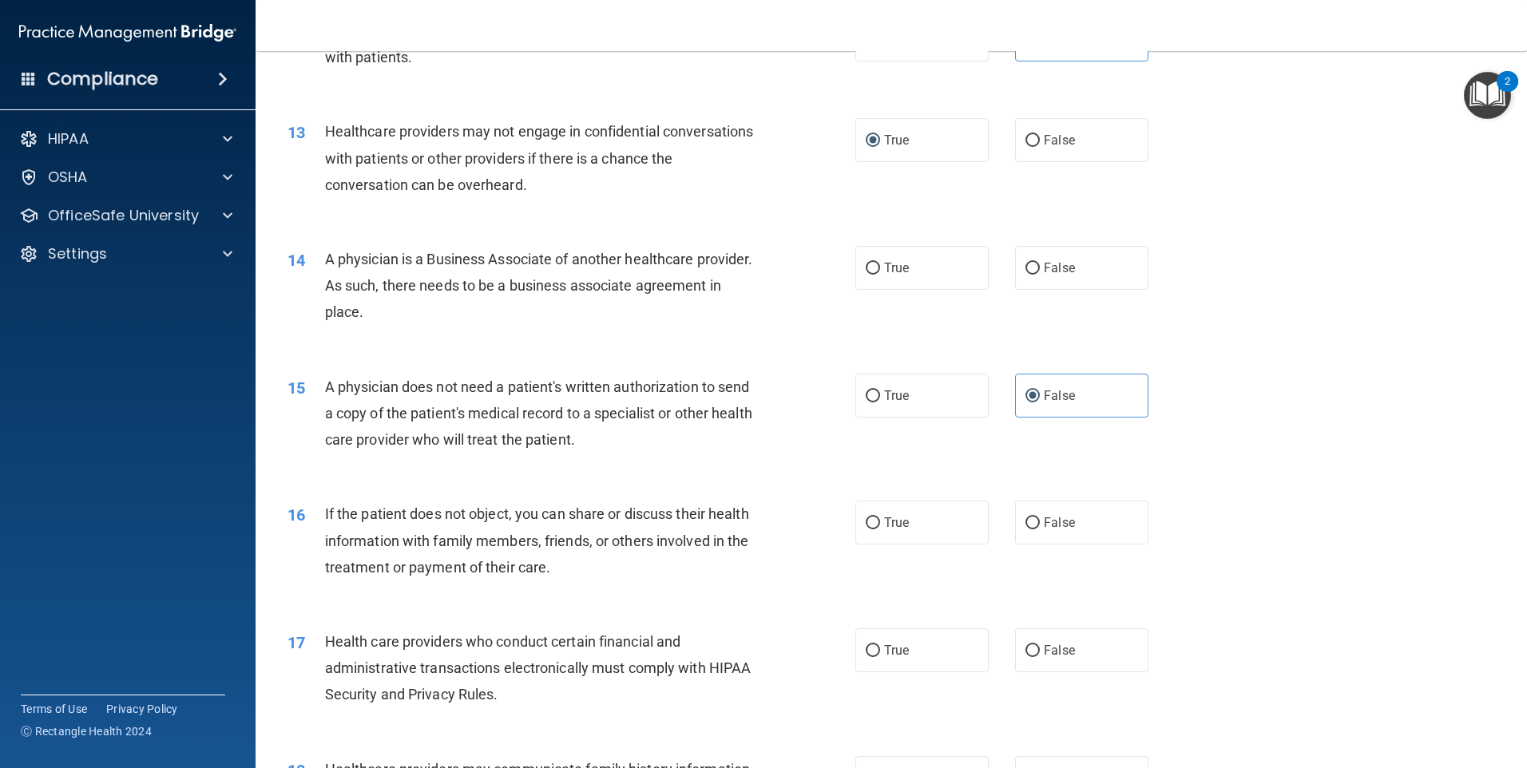
click at [873, 521] on input "True" at bounding box center [873, 523] width 14 height 12
radio input "true"
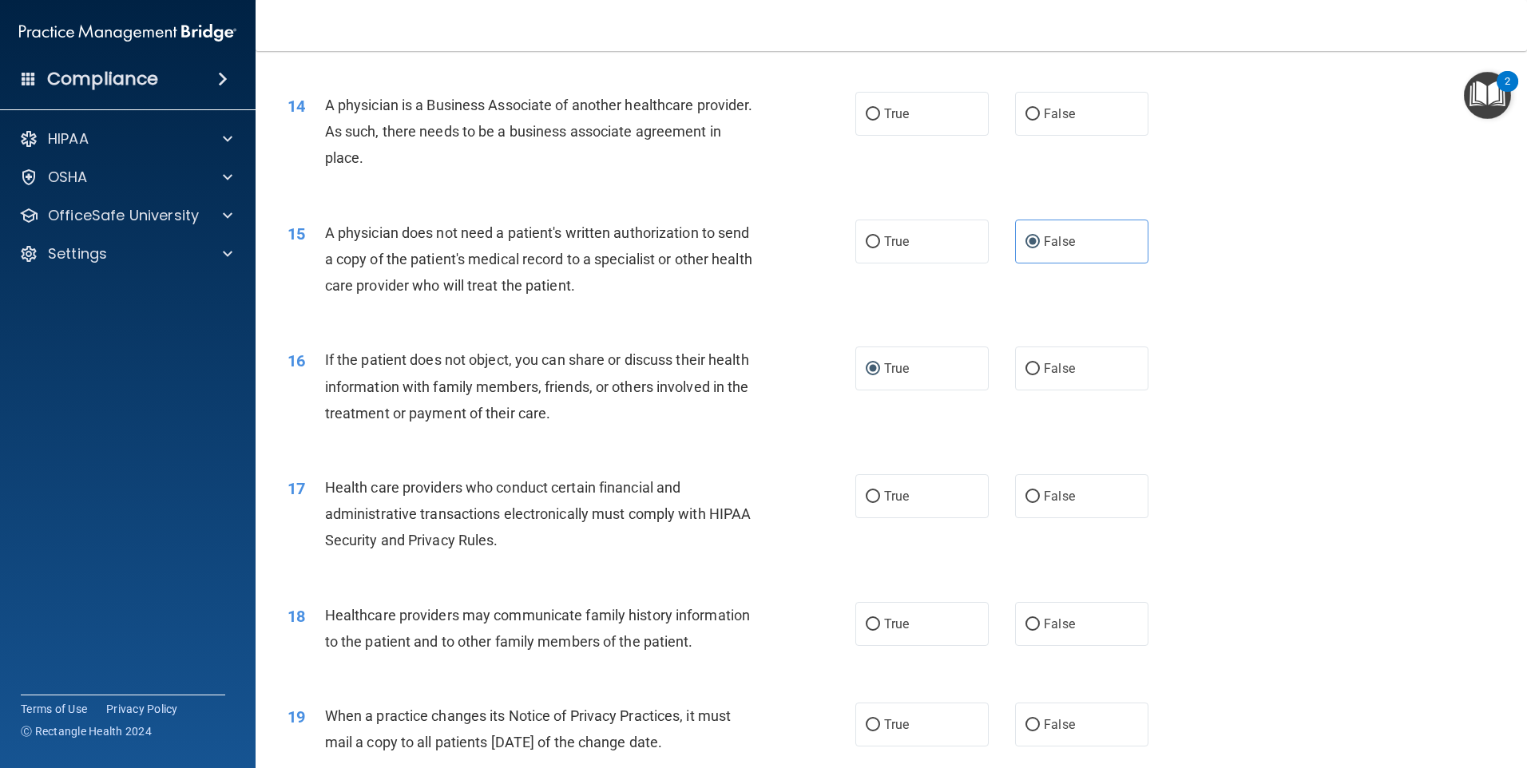
scroll to position [1671, 0]
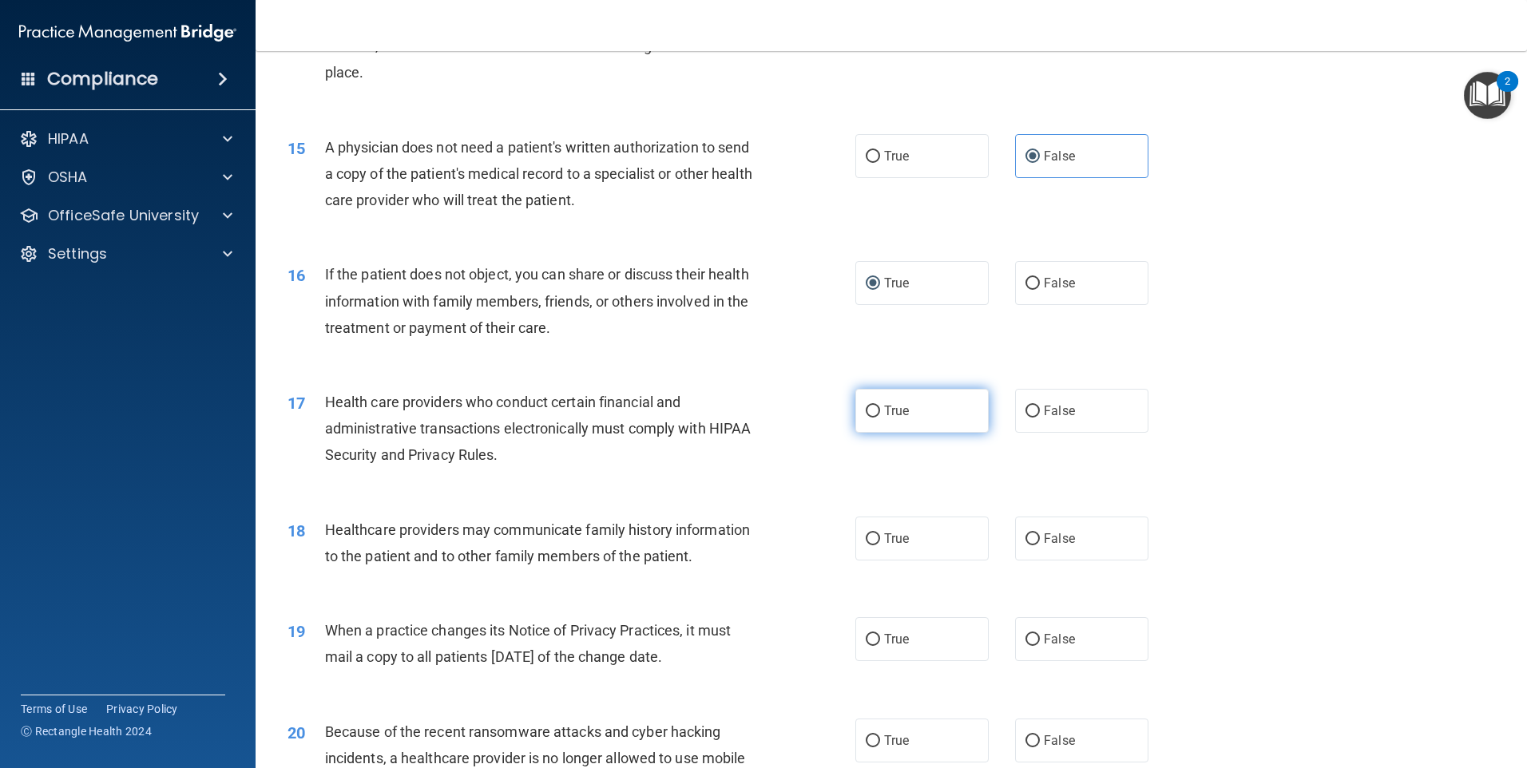
click at [879, 418] on label "True" at bounding box center [921, 411] width 133 height 44
click at [879, 418] on input "True" at bounding box center [873, 412] width 14 height 12
radio input "true"
click at [1030, 537] on input "False" at bounding box center [1032, 539] width 14 height 12
radio input "true"
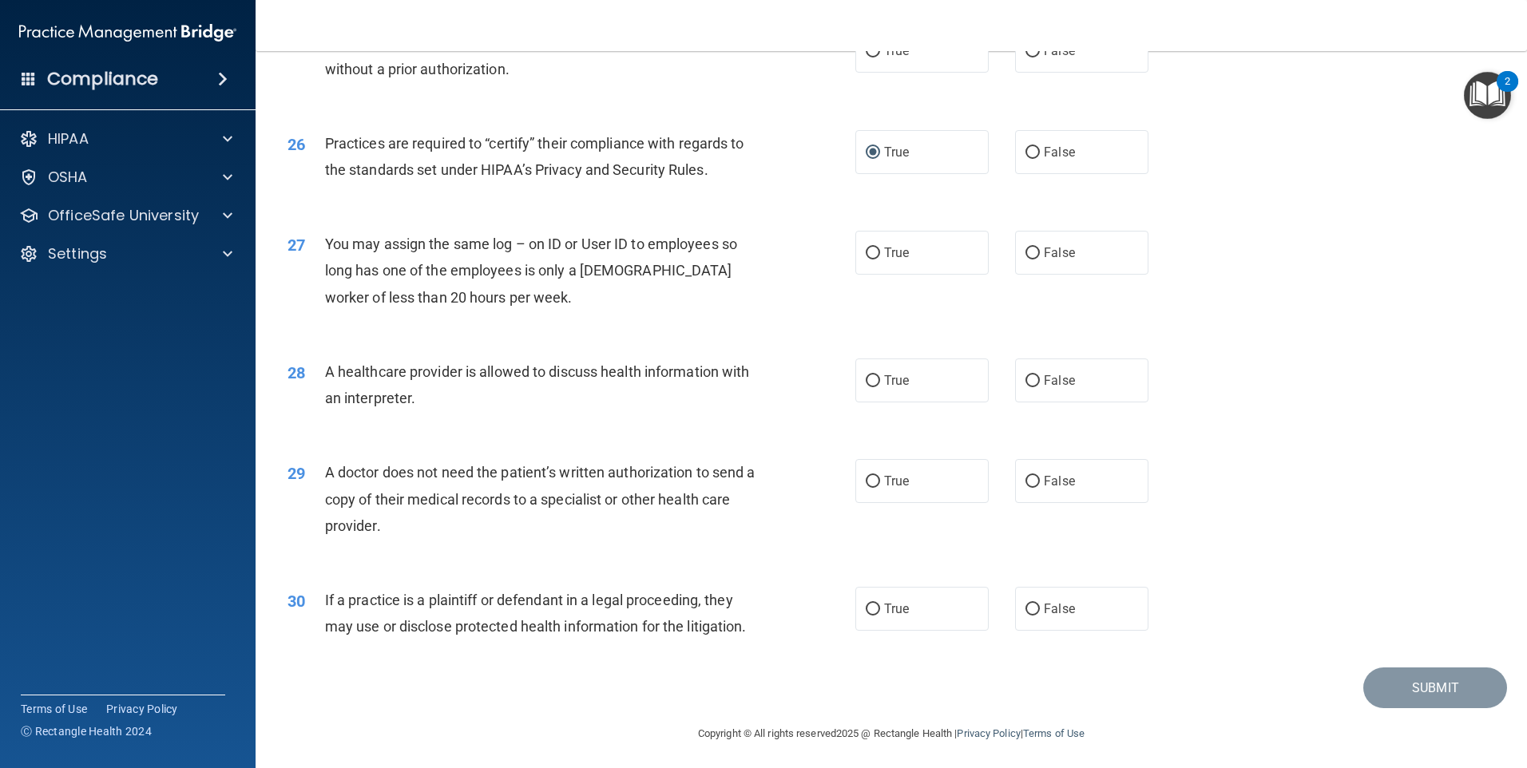
scroll to position [2949, 0]
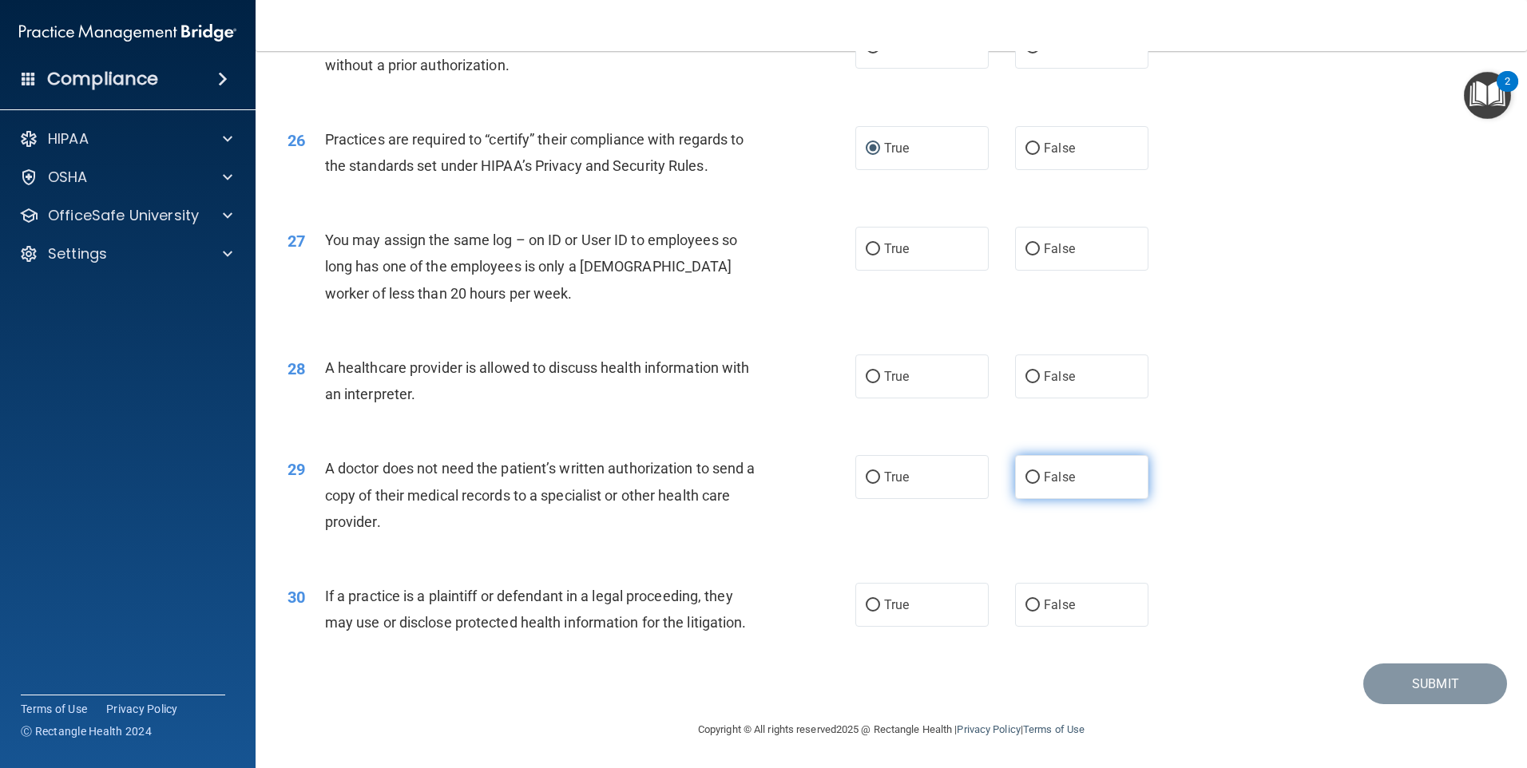
click at [1034, 476] on label "False" at bounding box center [1081, 477] width 133 height 44
click at [1034, 476] on input "False" at bounding box center [1032, 478] width 14 height 12
radio input "true"
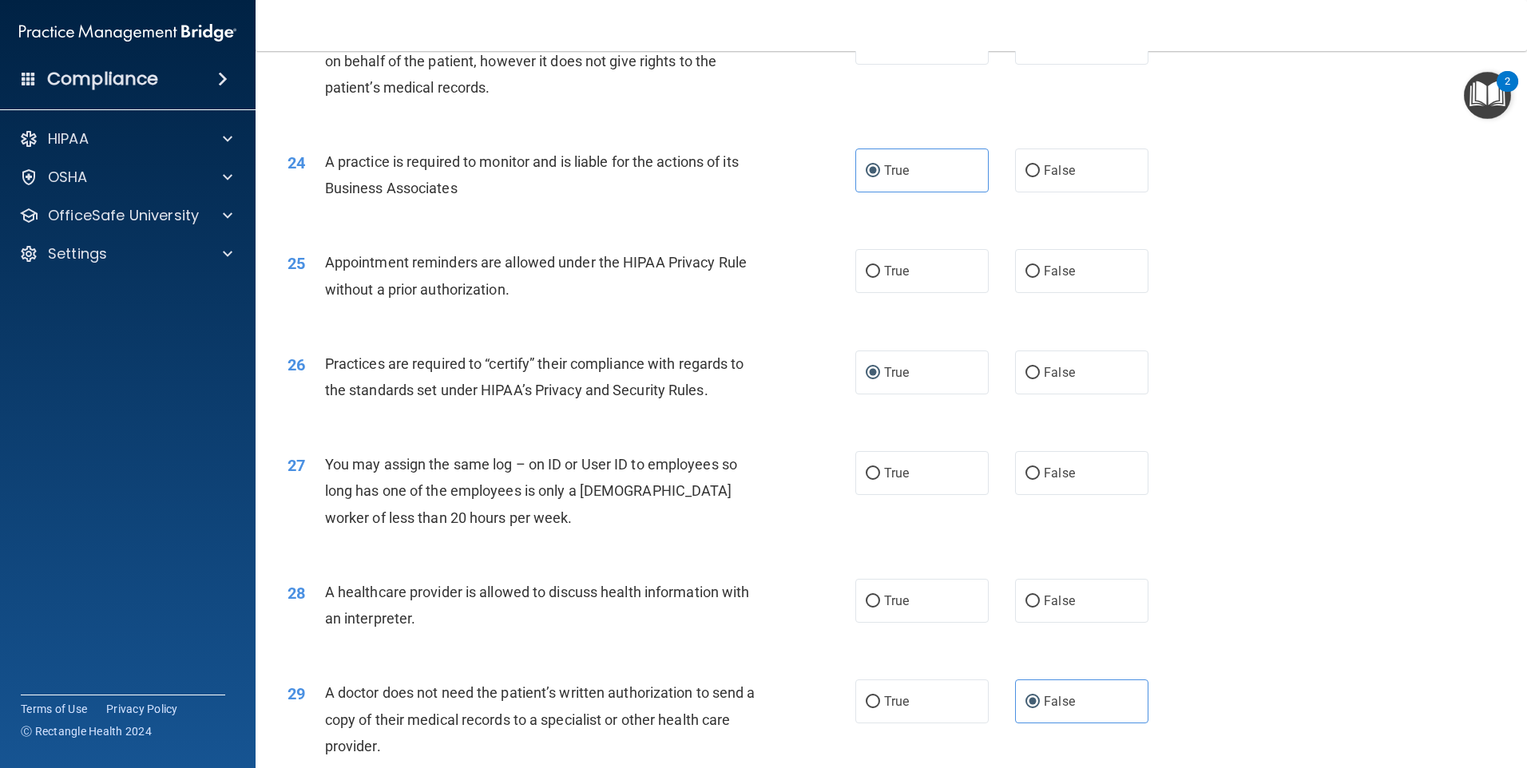
scroll to position [2709, 0]
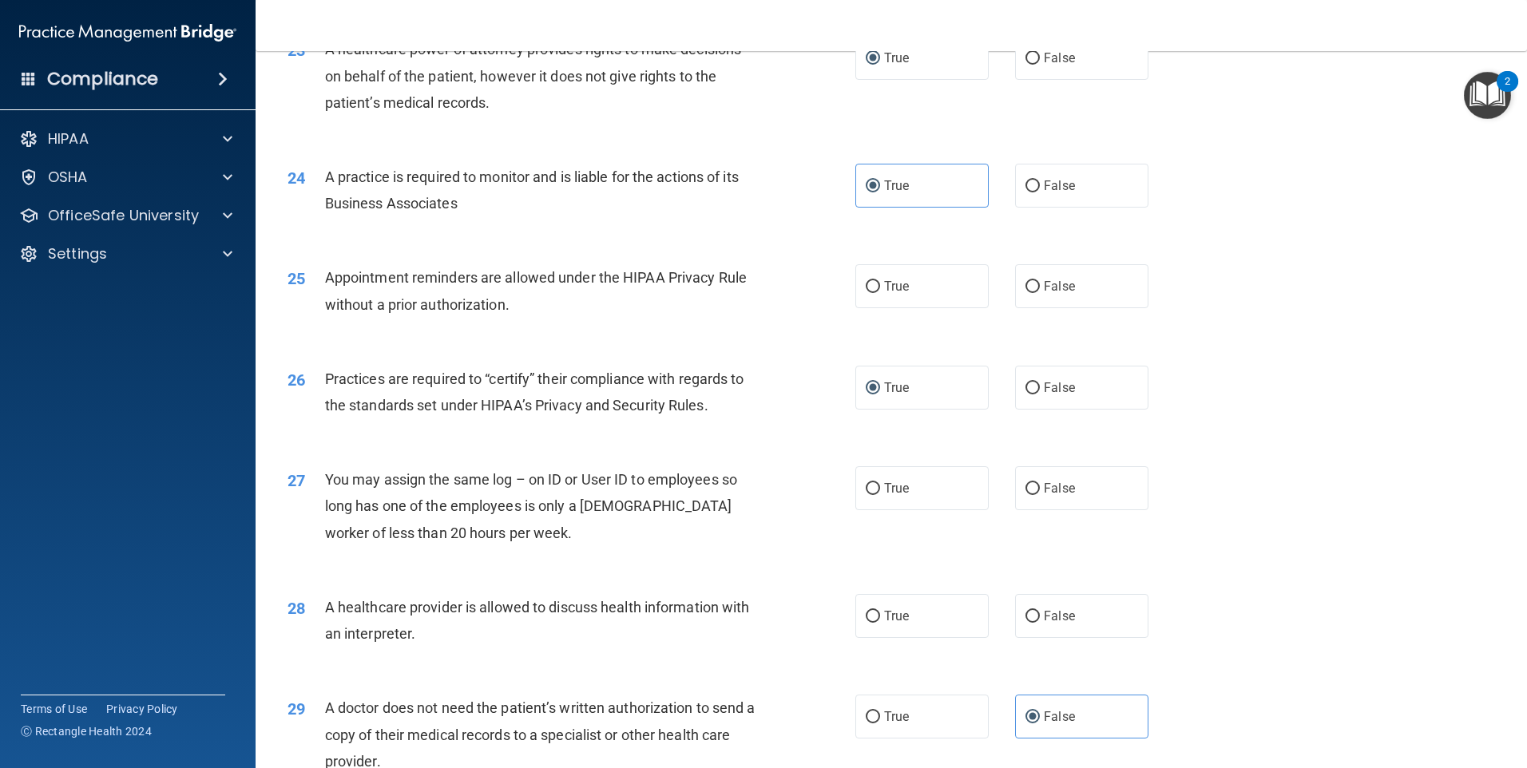
drag, startPoint x: 869, startPoint y: 617, endPoint x: 767, endPoint y: 608, distance: 102.6
click at [870, 617] on input "True" at bounding box center [873, 617] width 14 height 12
radio input "true"
click at [1025, 484] on input "False" at bounding box center [1032, 489] width 14 height 12
radio input "true"
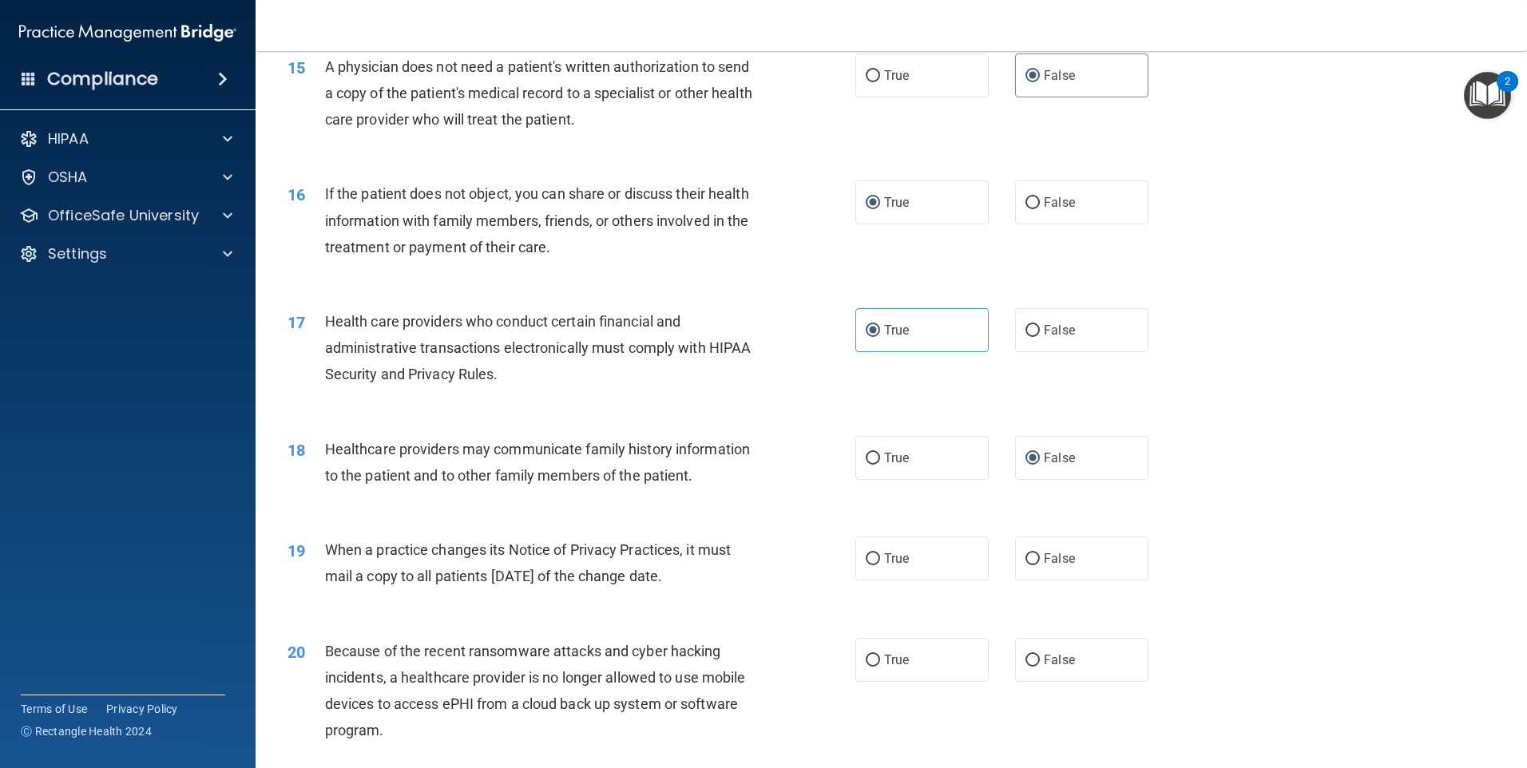
scroll to position [1837, 0]
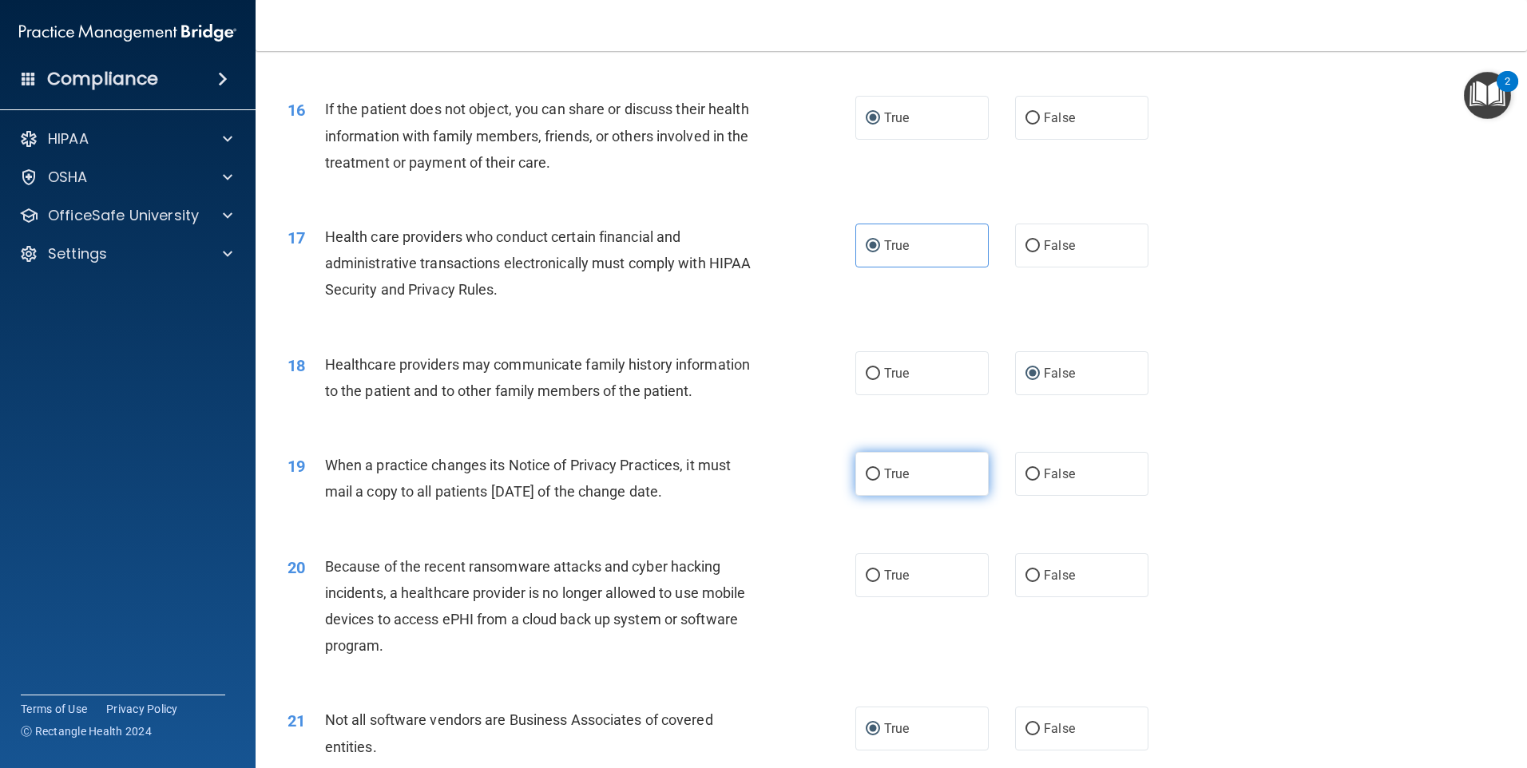
click at [870, 471] on input "True" at bounding box center [873, 475] width 14 height 12
radio input "true"
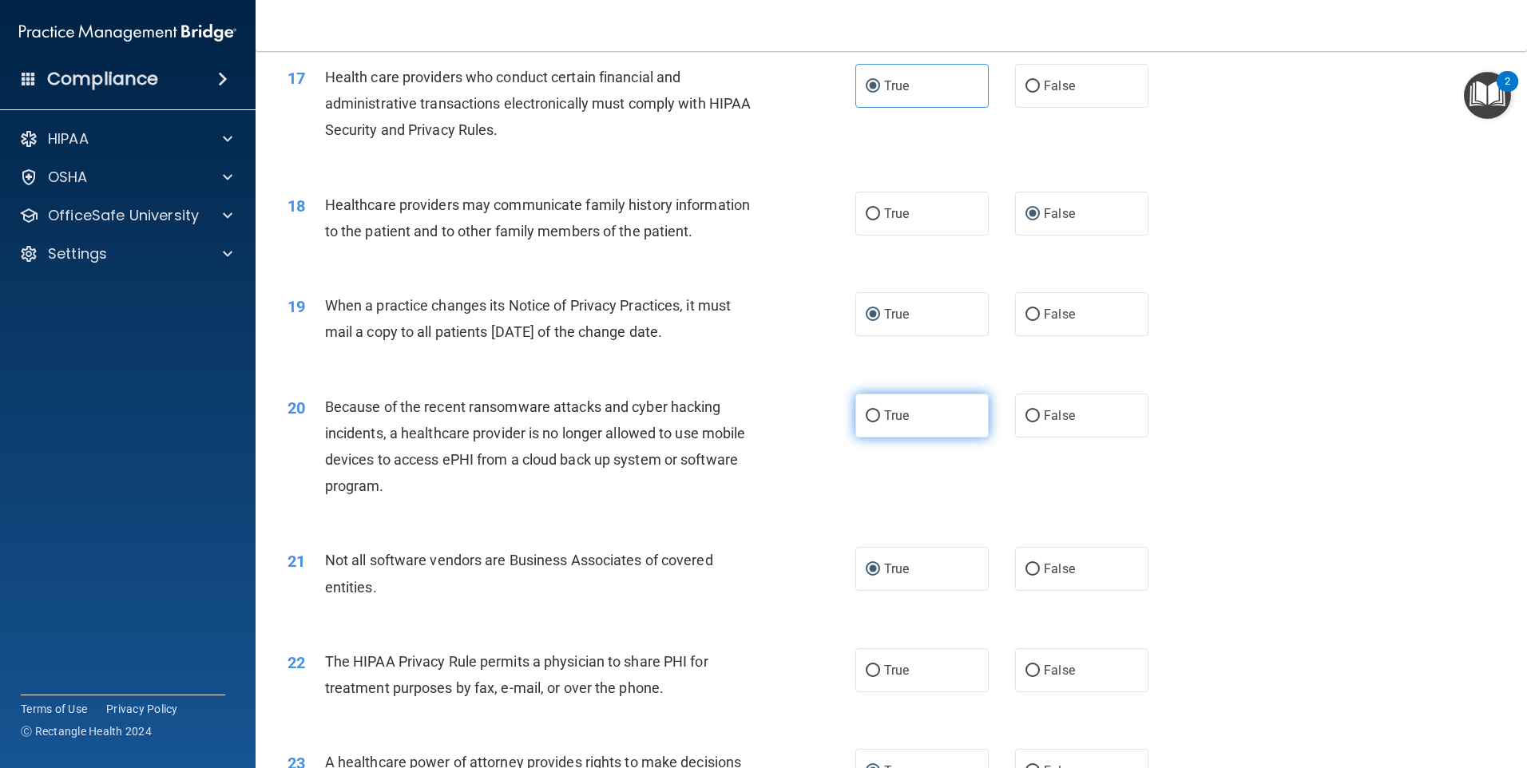
click at [866, 414] on input "True" at bounding box center [873, 416] width 14 height 12
radio input "true"
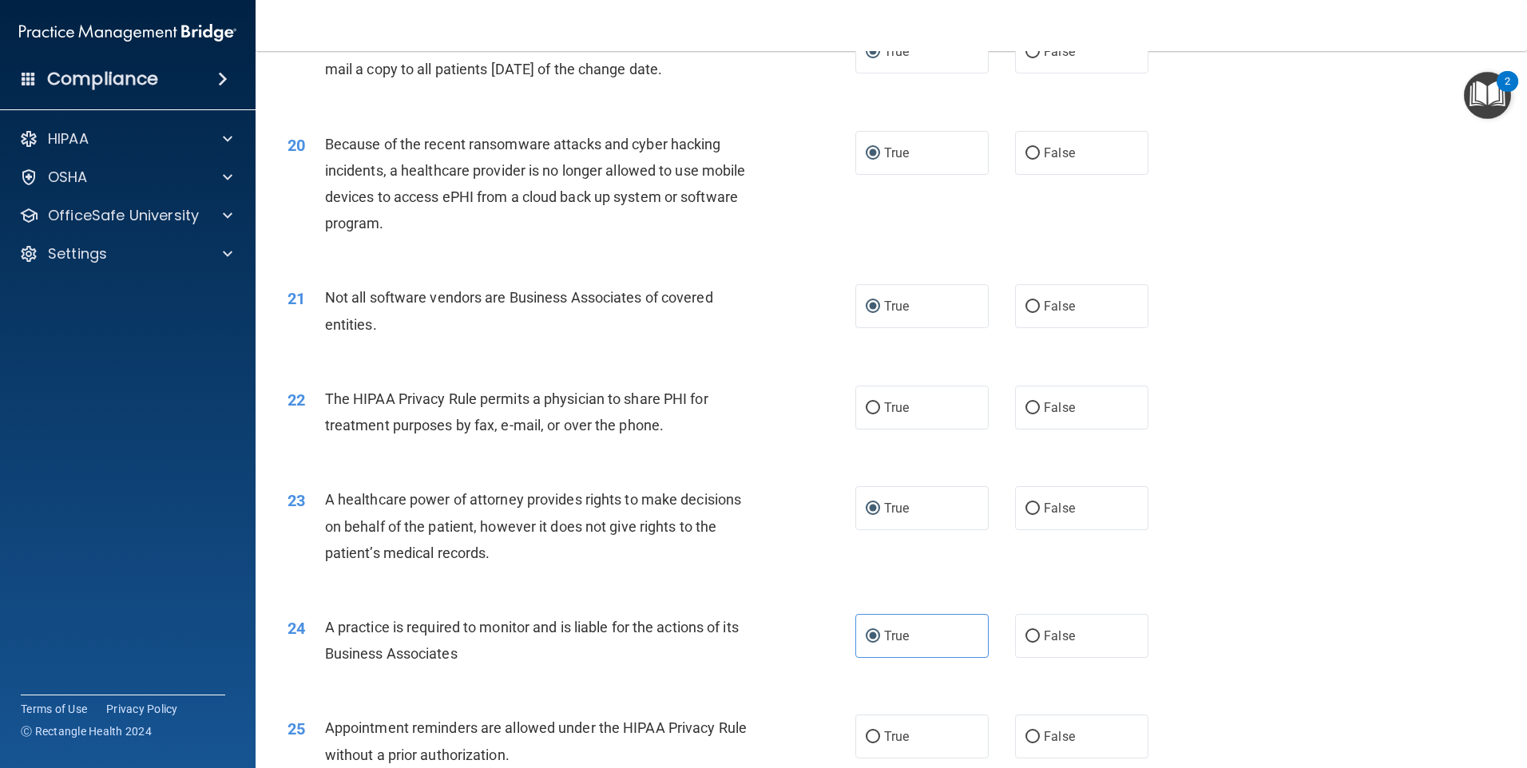
scroll to position [2316, 0]
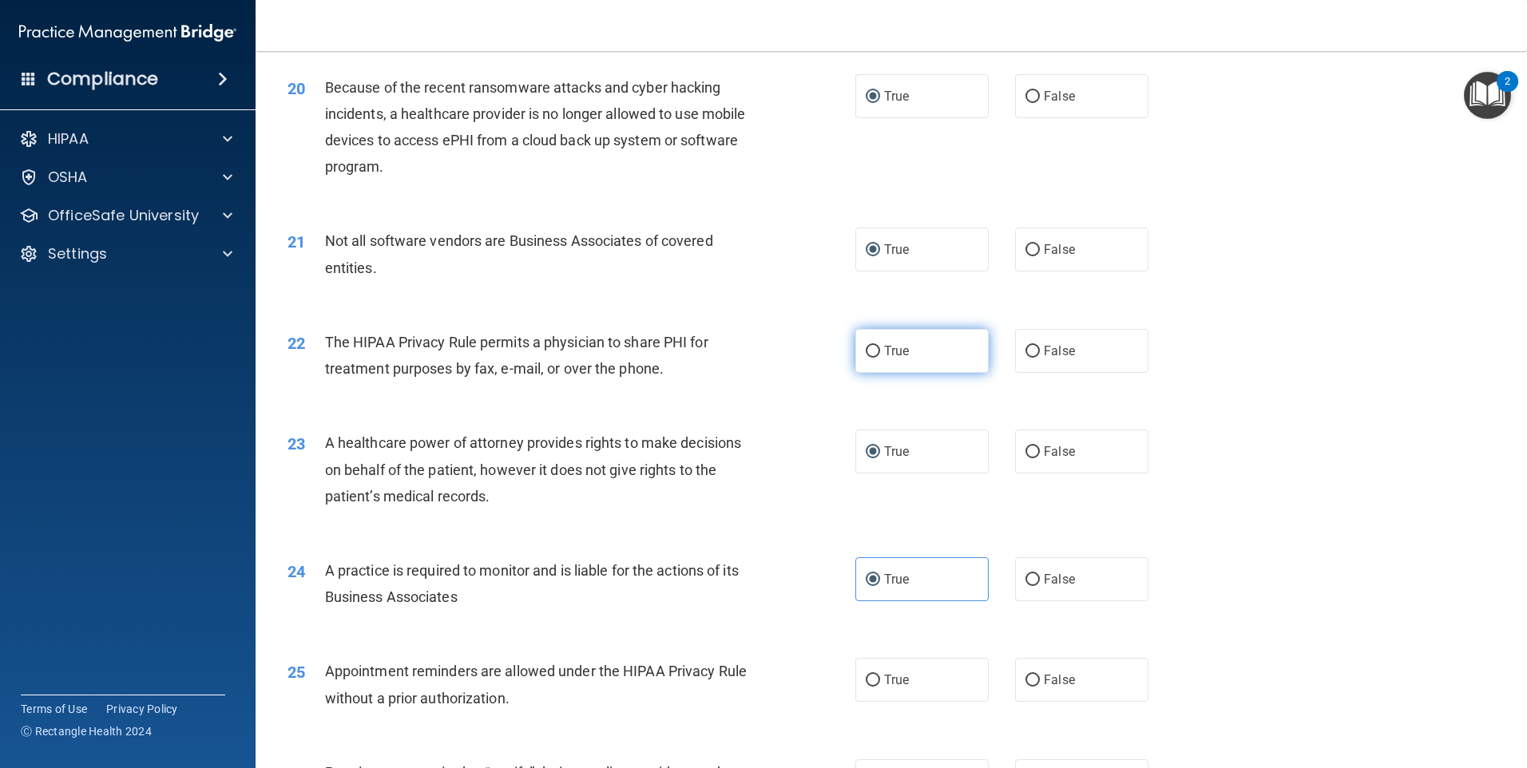
click at [866, 352] on input "True" at bounding box center [873, 352] width 14 height 12
radio input "true"
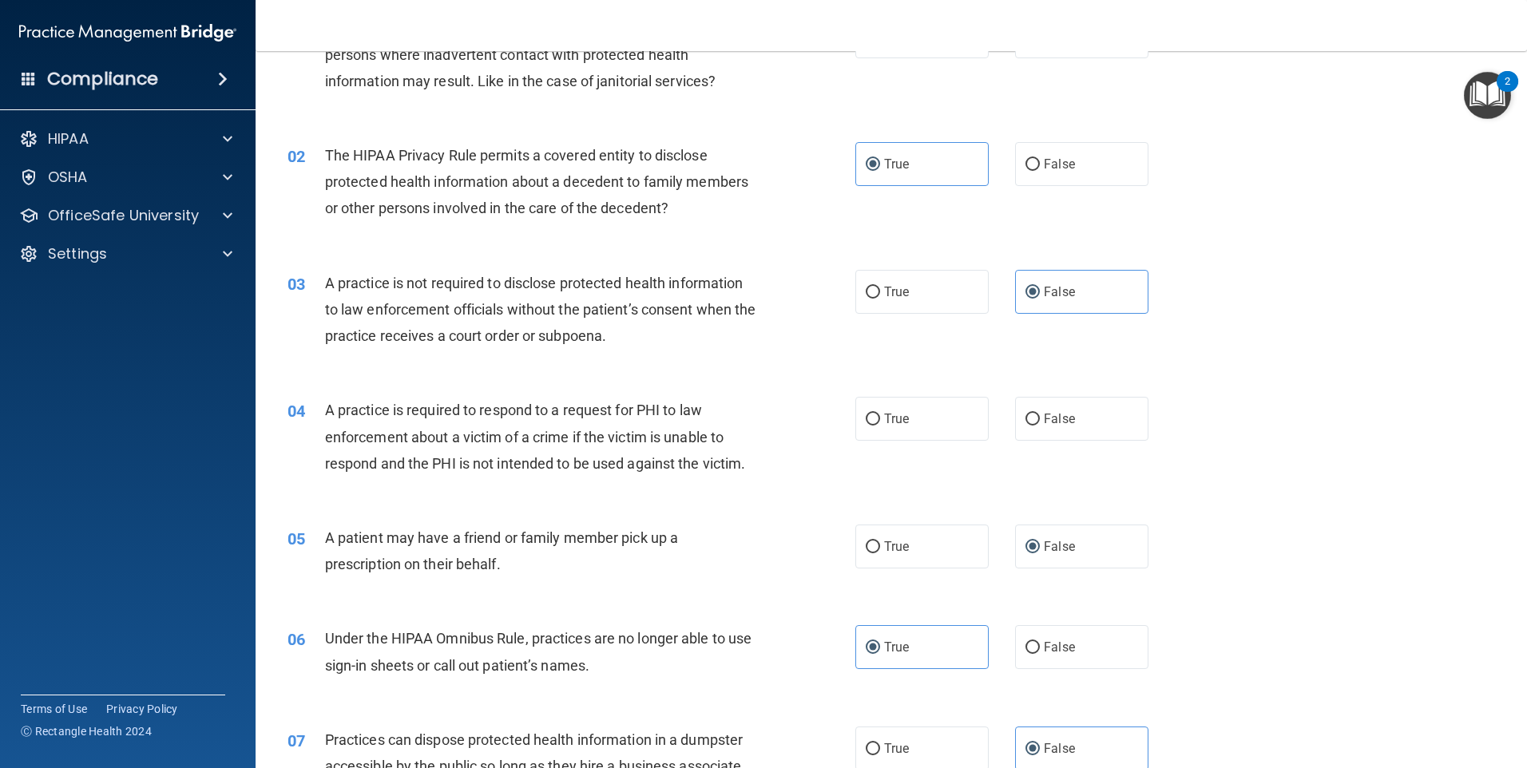
scroll to position [0, 0]
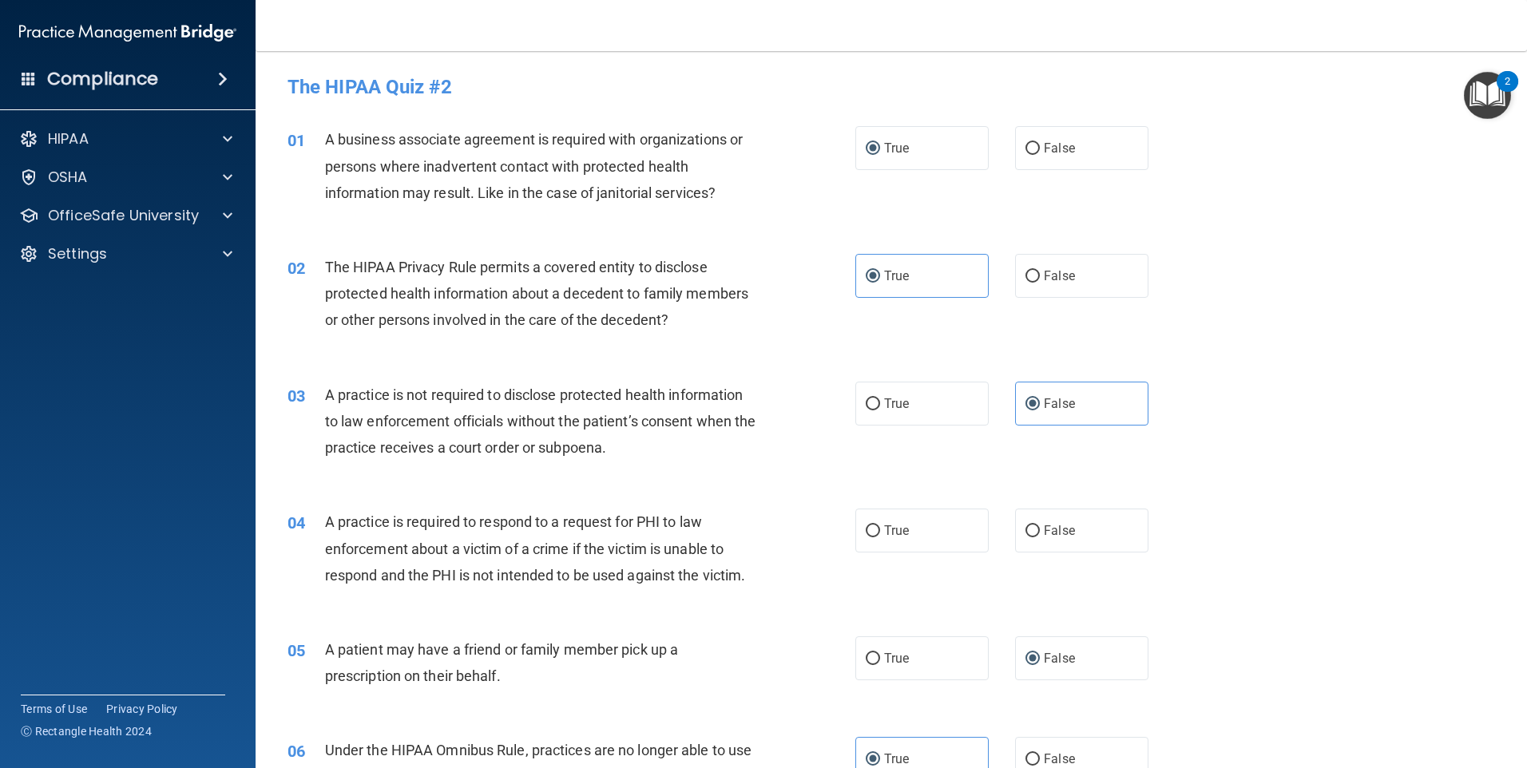
click at [767, 593] on div "04 A practice is required to respond to a request for PHI to law enforcement ab…" at bounding box center [572, 553] width 616 height 88
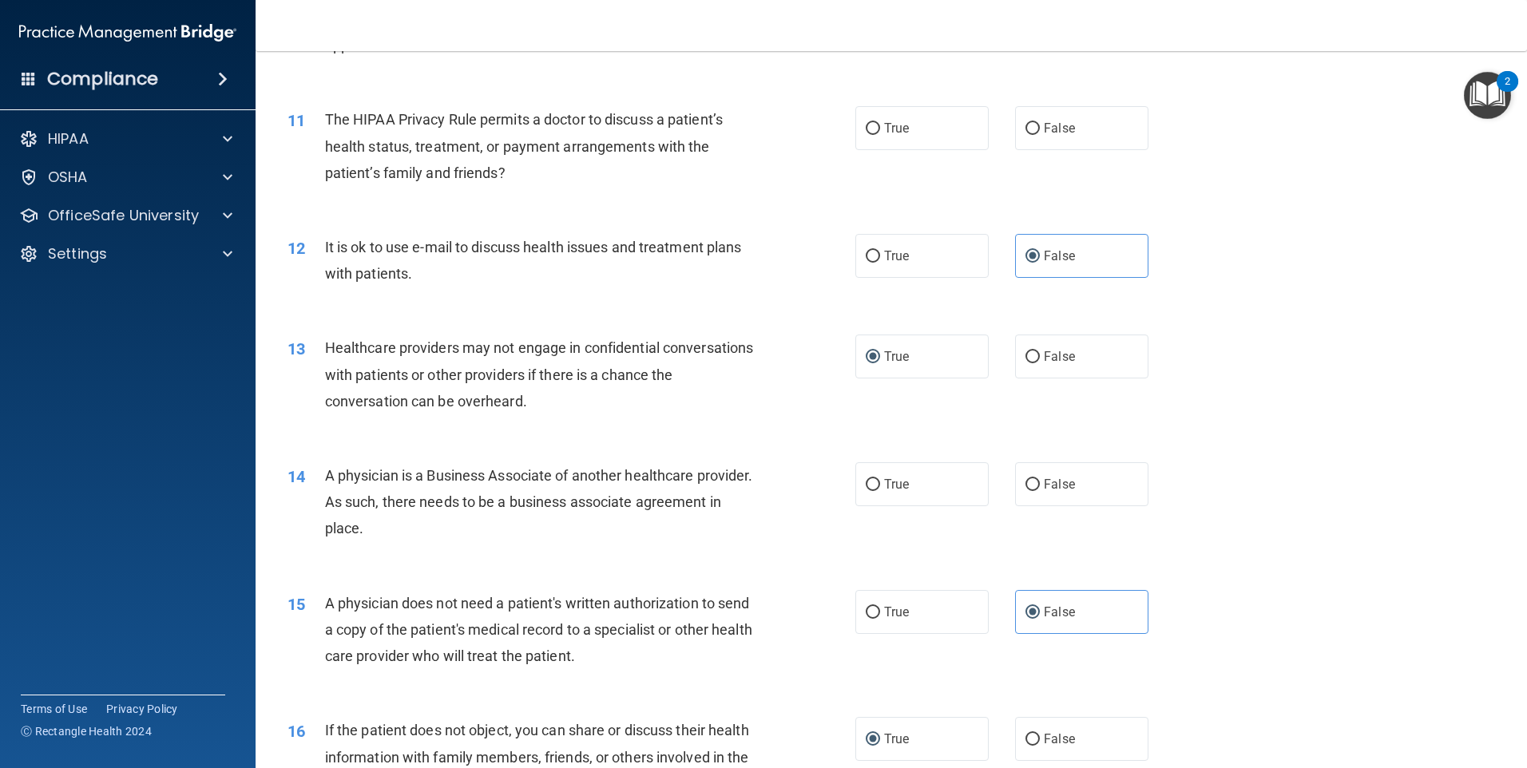
scroll to position [1357, 0]
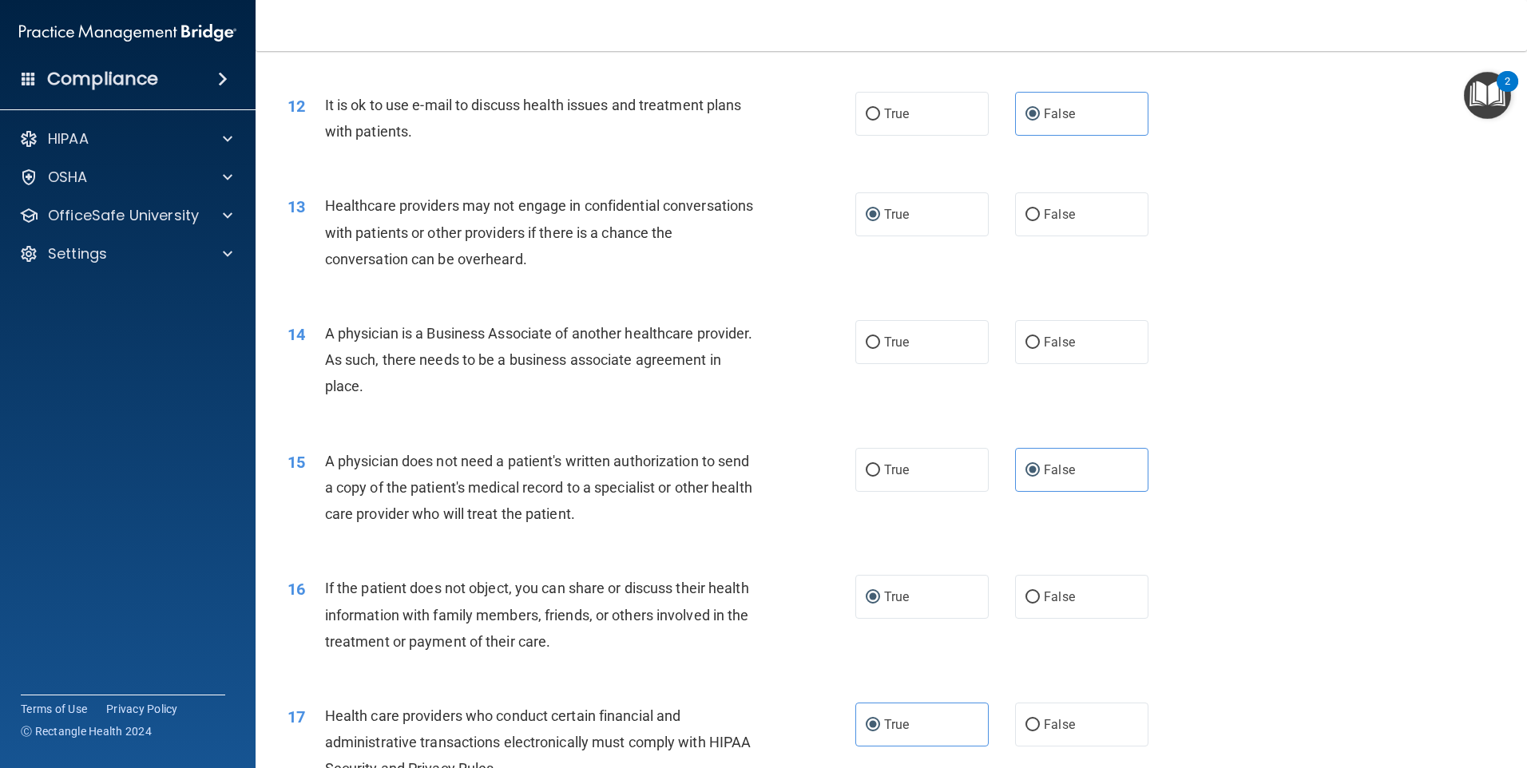
click at [1215, 314] on div "14 A physician is a Business Associate of another healthcare provider. As such,…" at bounding box center [890, 364] width 1231 height 128
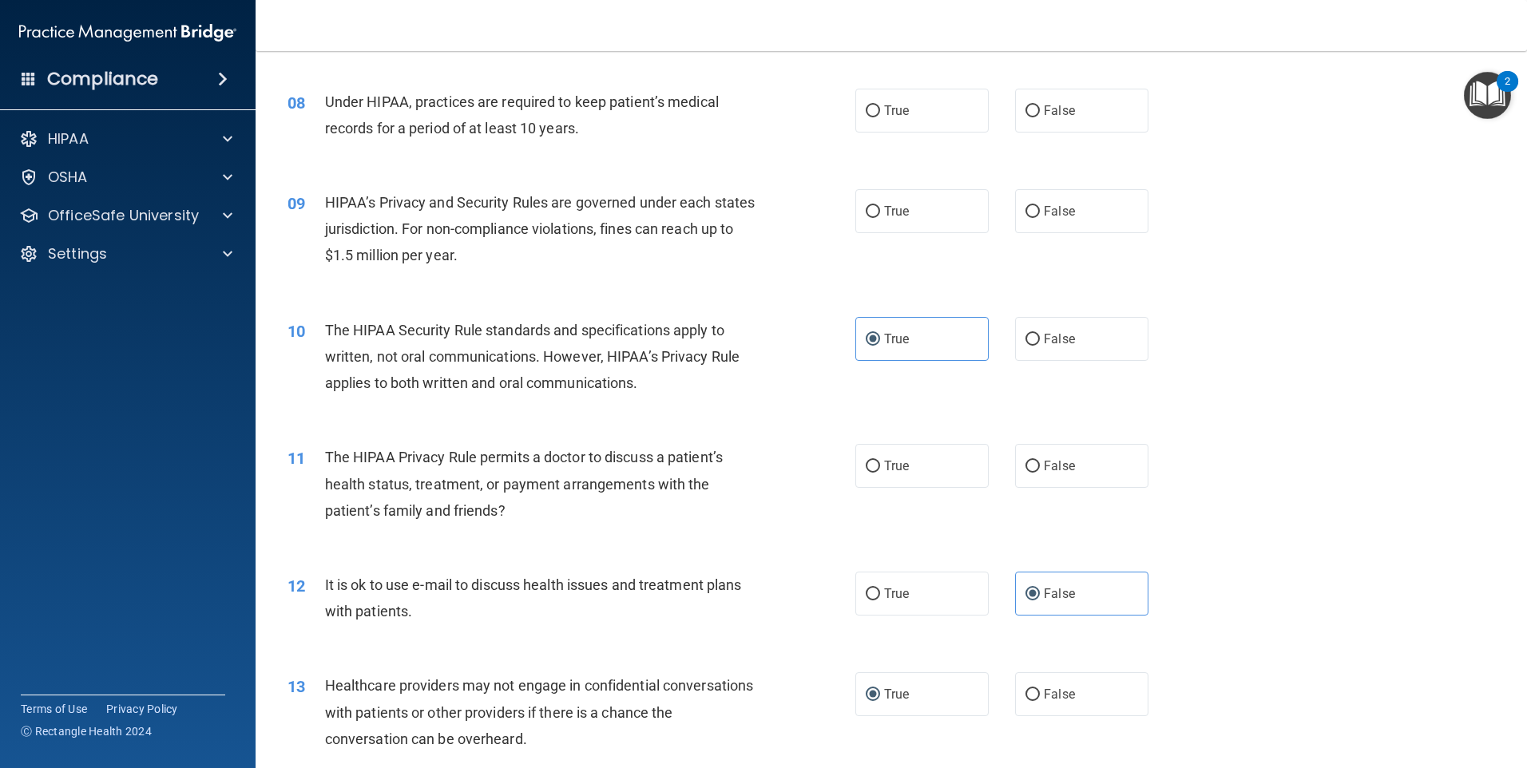
scroll to position [873, 0]
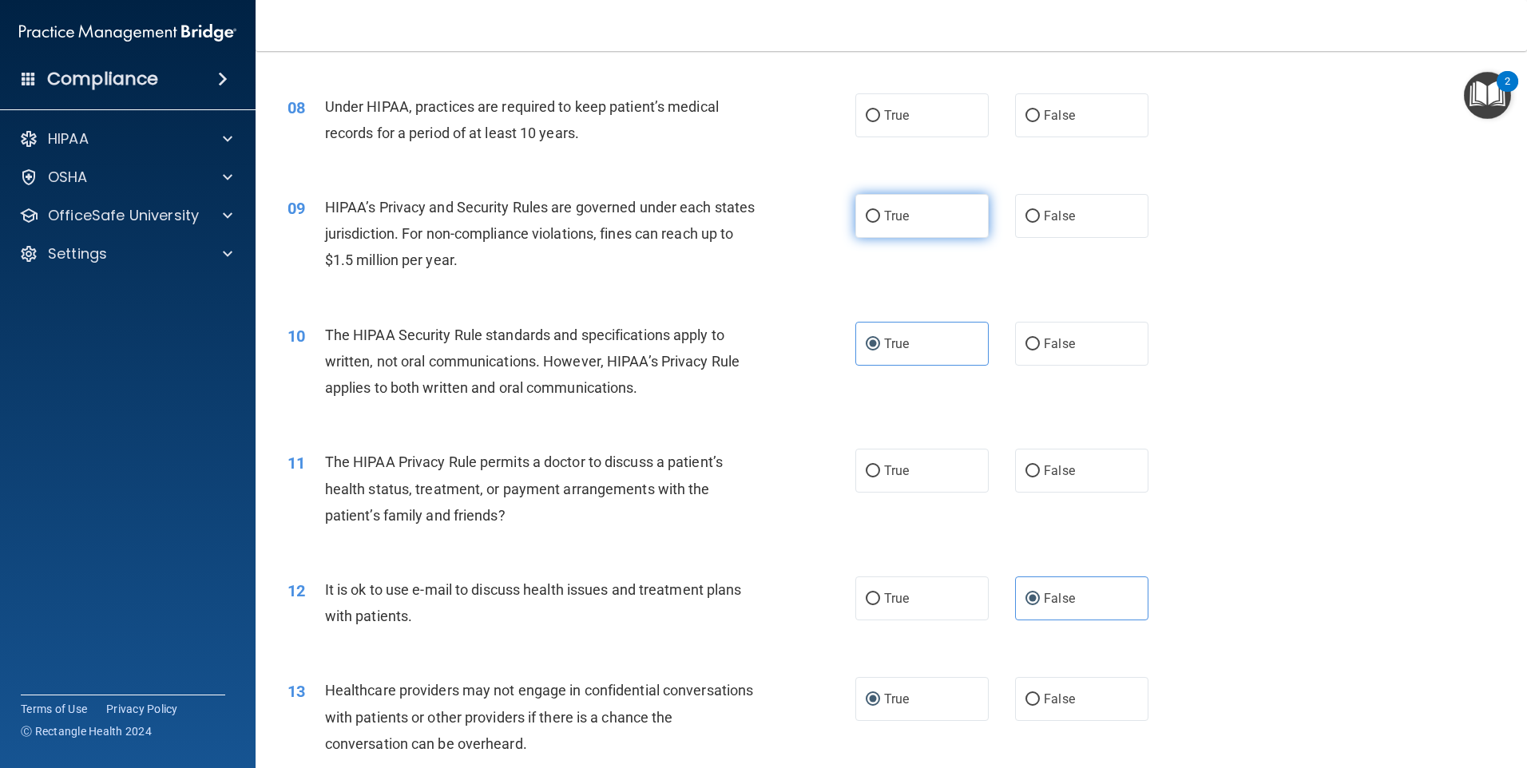
click at [874, 216] on label "True" at bounding box center [921, 216] width 133 height 44
click at [874, 216] on input "True" at bounding box center [873, 217] width 14 height 12
radio input "true"
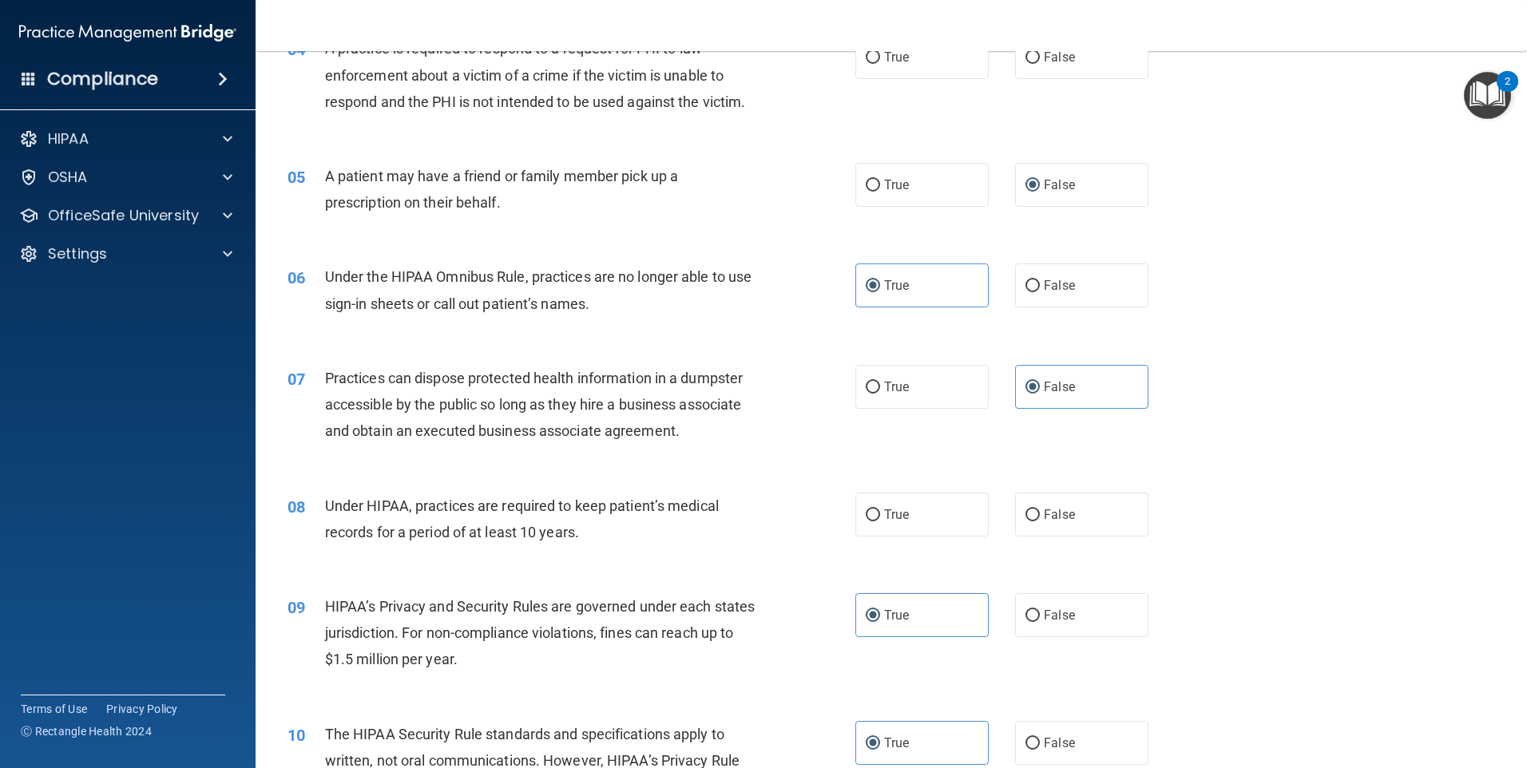
scroll to position [74, 0]
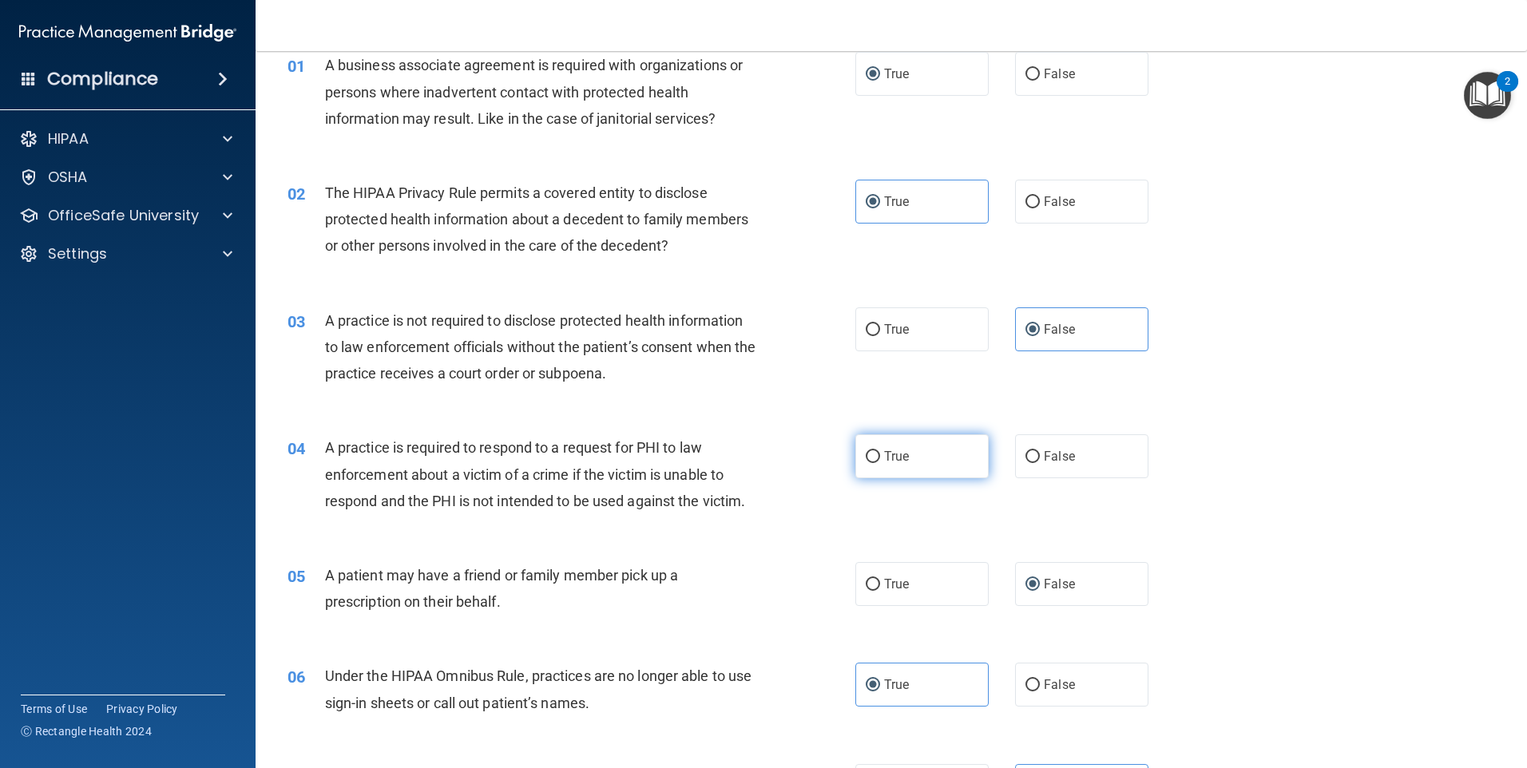
click at [884, 459] on span "True" at bounding box center [896, 456] width 25 height 15
click at [880, 459] on input "True" at bounding box center [873, 457] width 14 height 12
radio input "true"
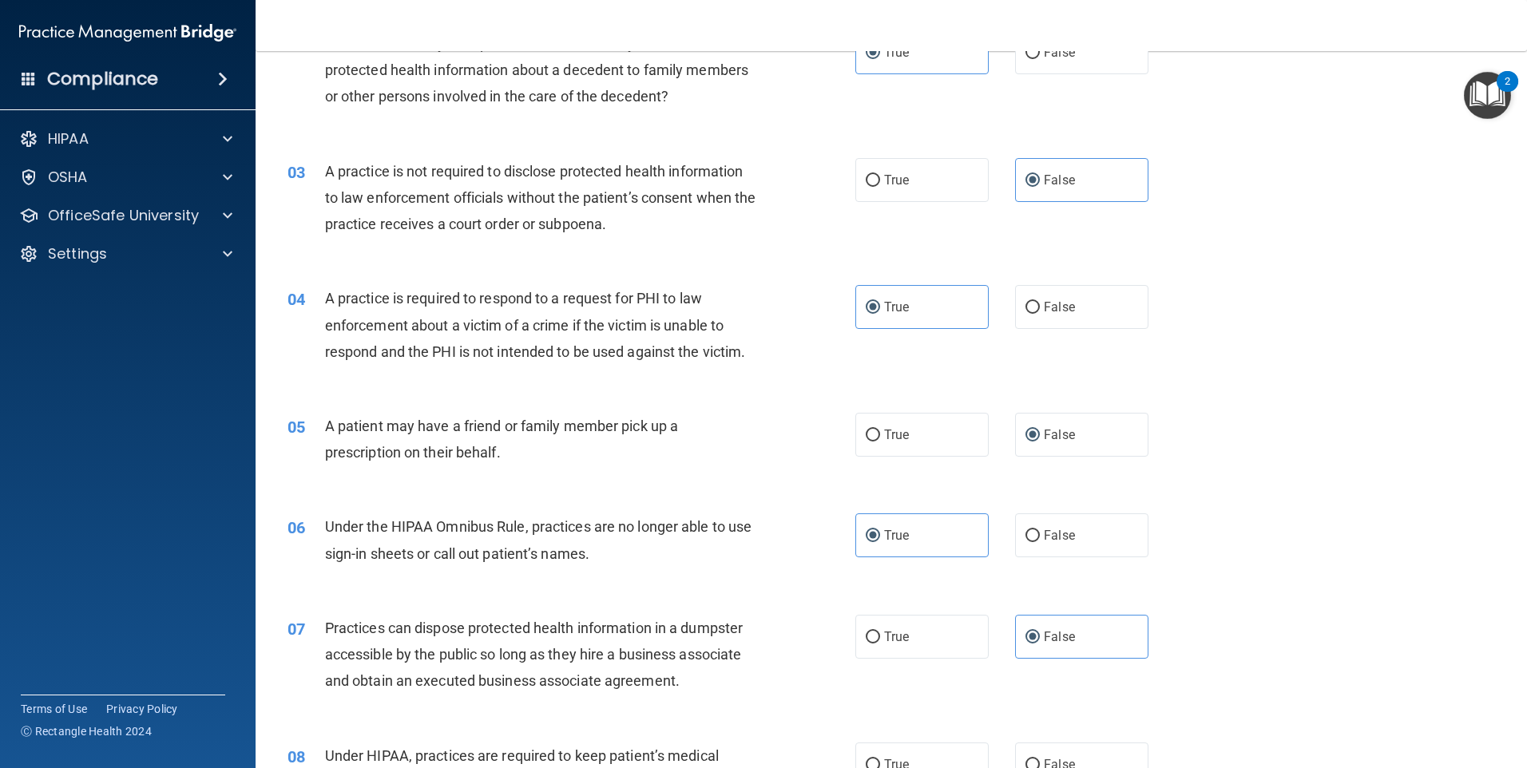
scroll to position [479, 0]
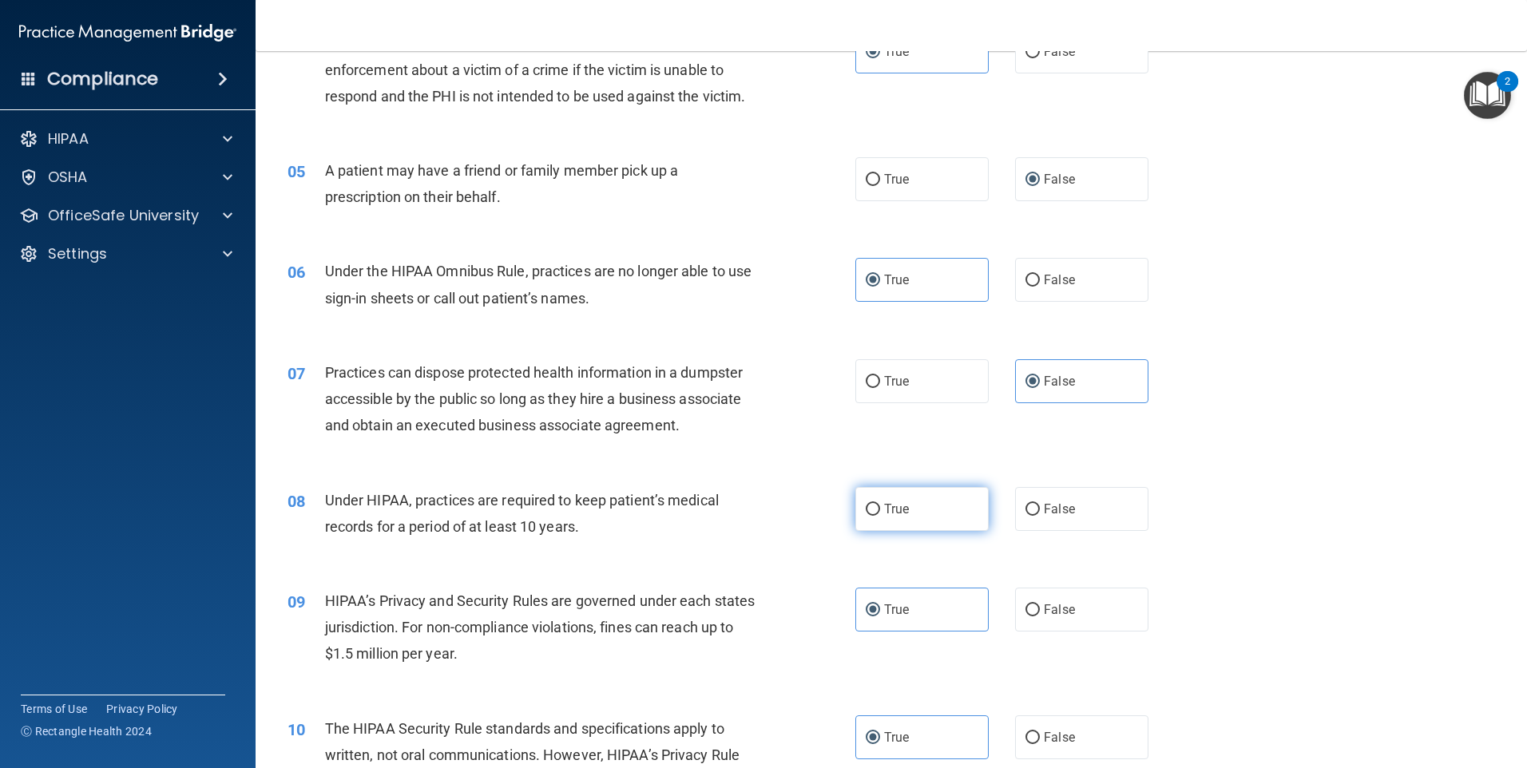
click at [874, 513] on label "True" at bounding box center [921, 509] width 133 height 44
click at [874, 513] on input "True" at bounding box center [873, 510] width 14 height 12
radio input "true"
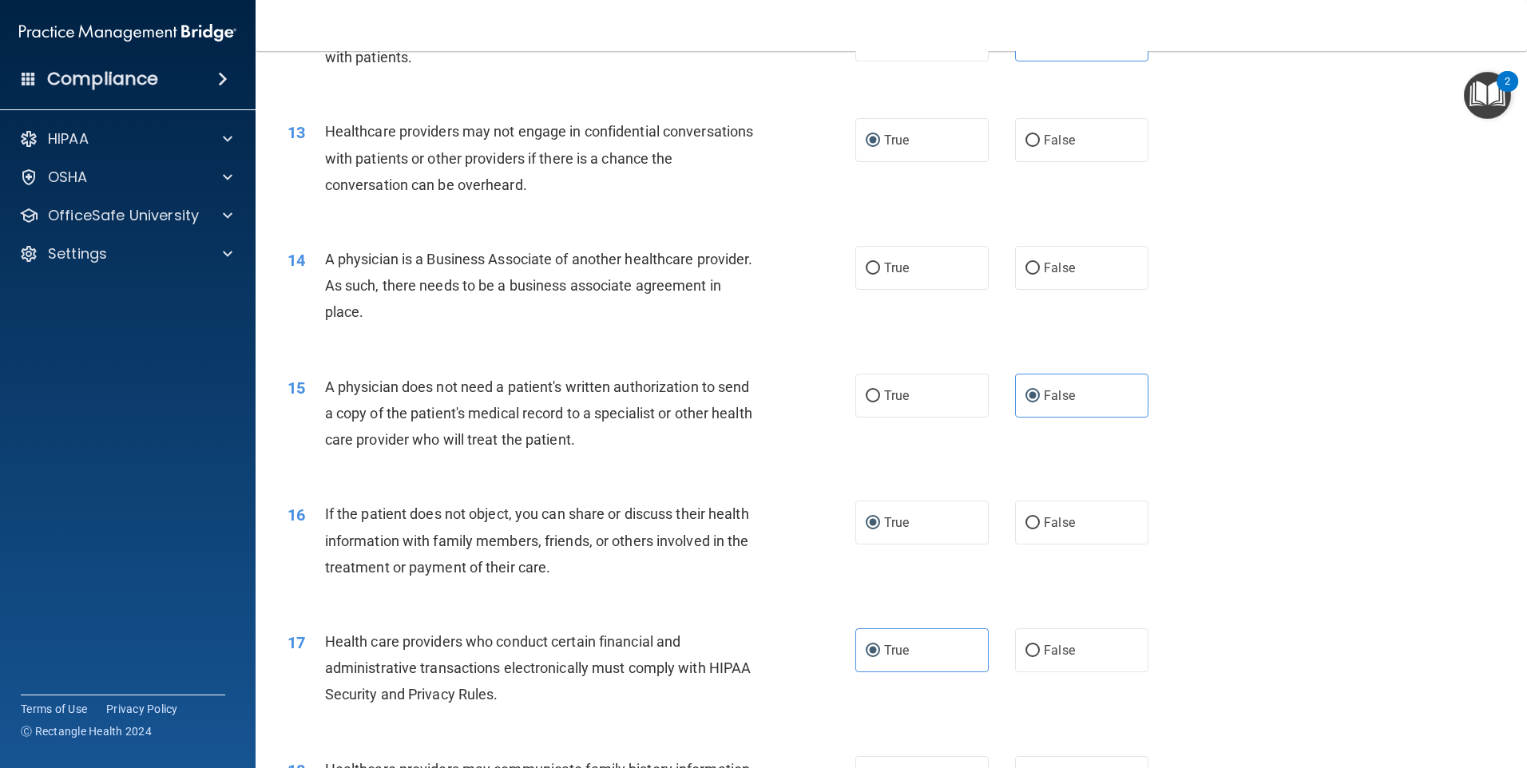
scroll to position [953, 0]
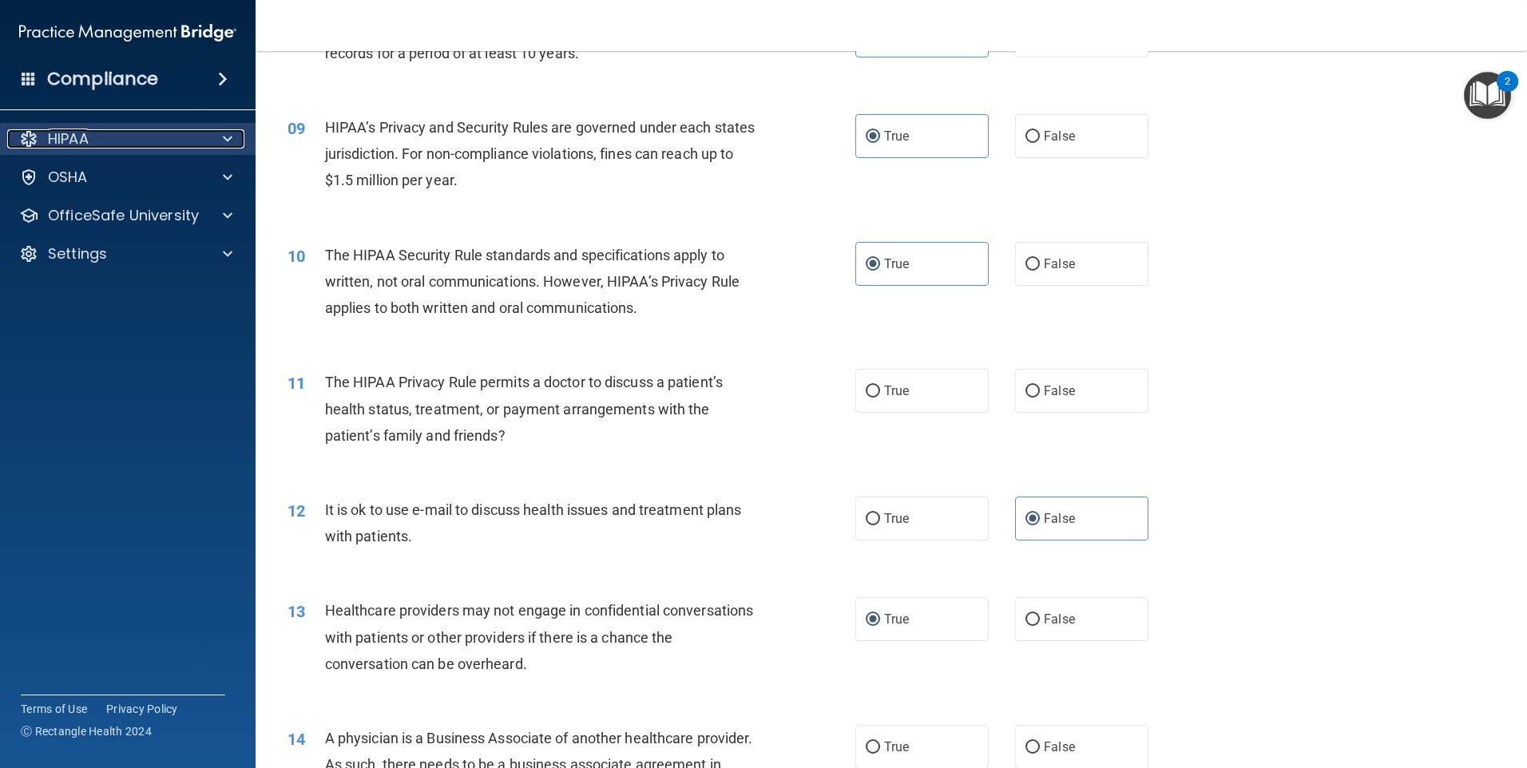
click at [59, 141] on p "HIPAA" at bounding box center [68, 138] width 41 height 19
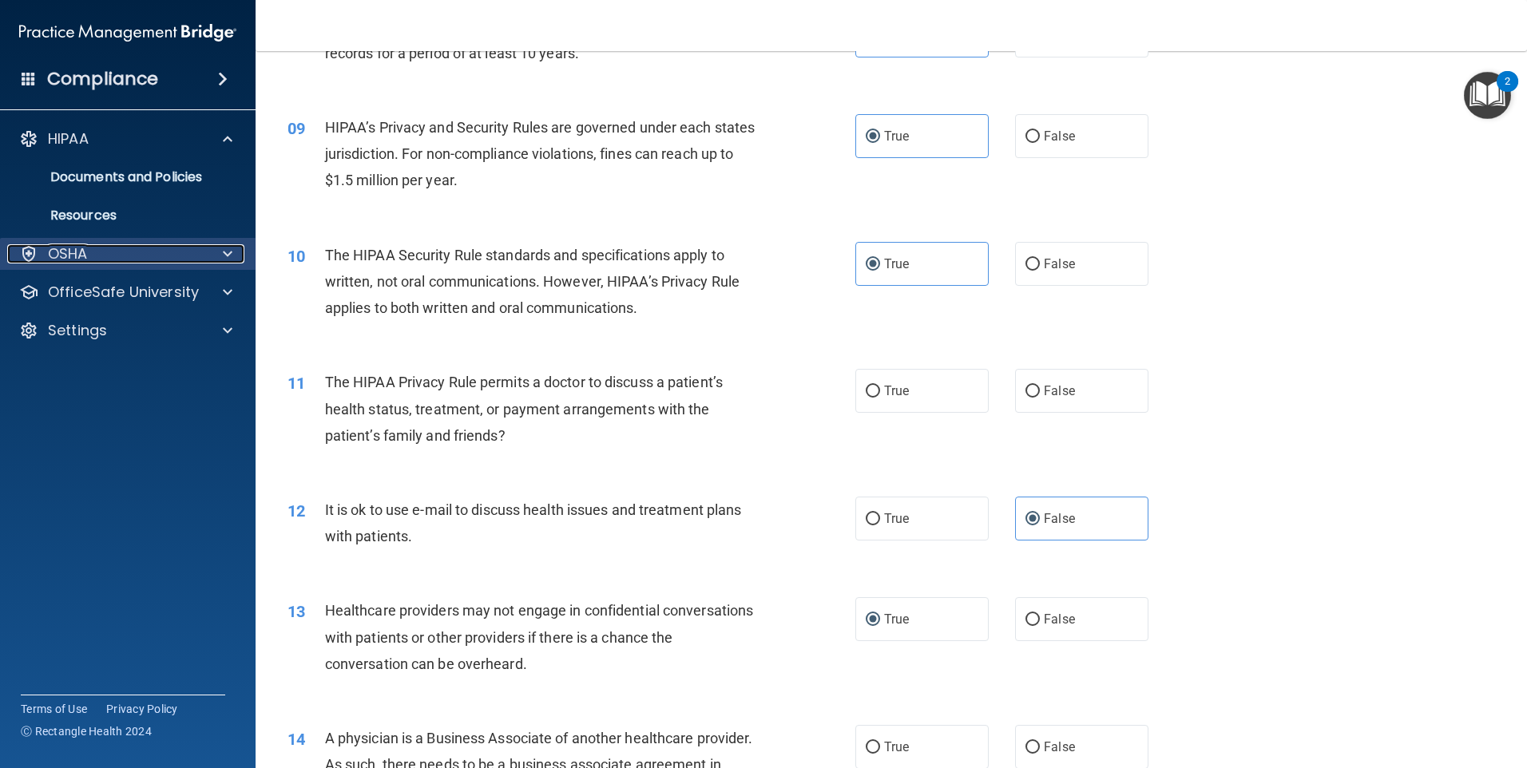
click at [84, 251] on p "OSHA" at bounding box center [68, 253] width 40 height 19
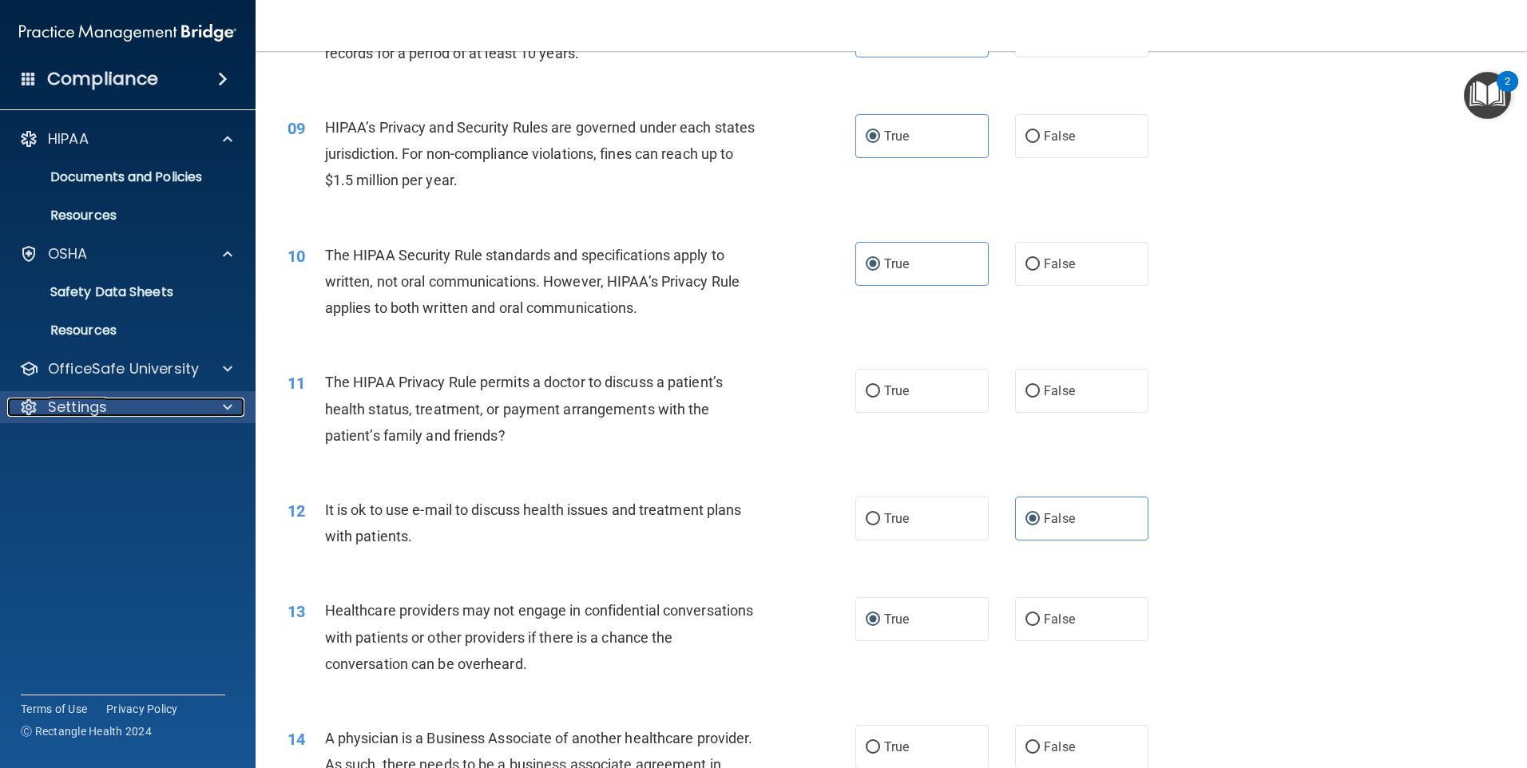
click at [95, 406] on p "Settings" at bounding box center [77, 407] width 59 height 19
click at [110, 407] on div "Settings" at bounding box center [106, 407] width 198 height 19
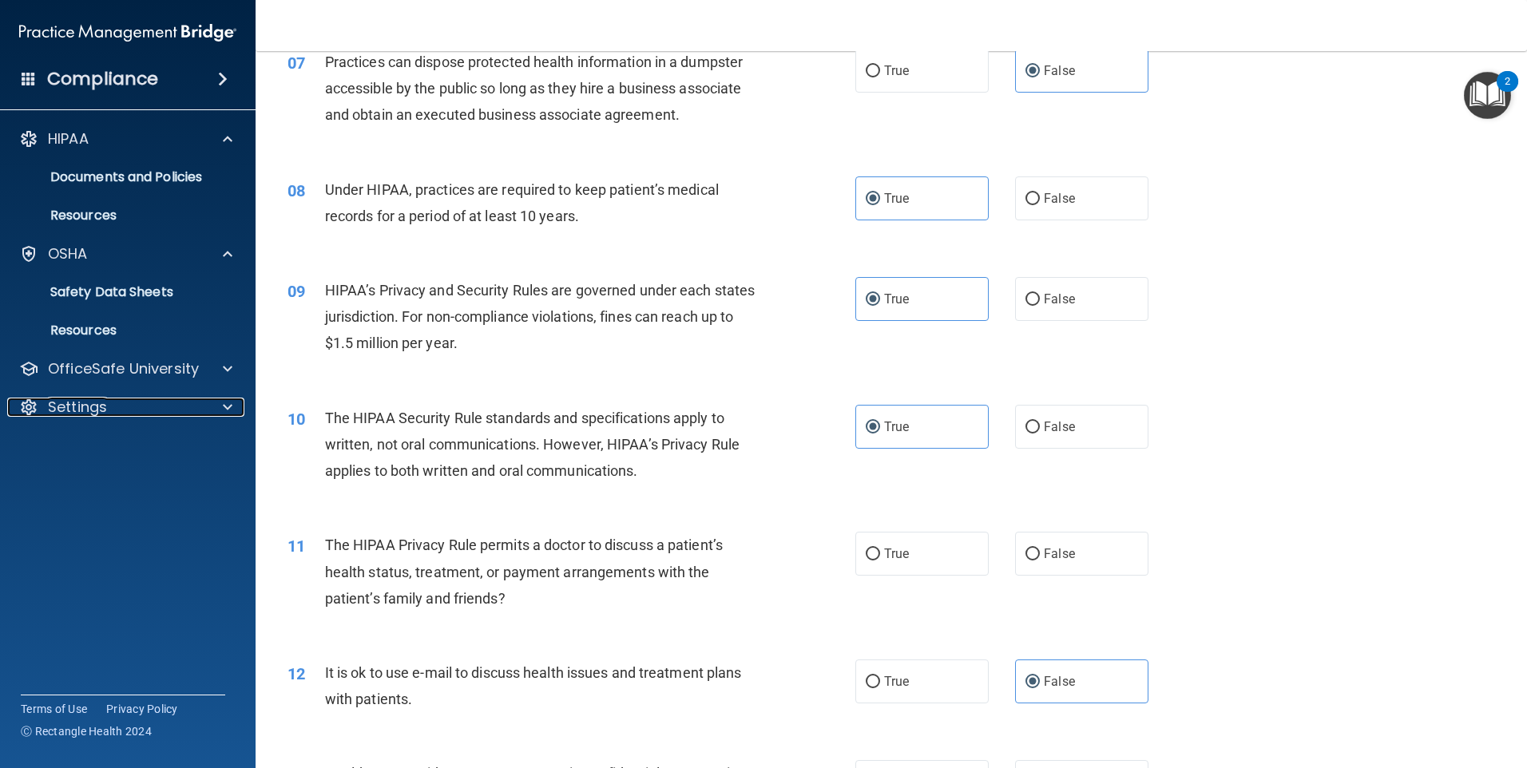
scroll to position [633, 0]
